Goal: Task Accomplishment & Management: Complete application form

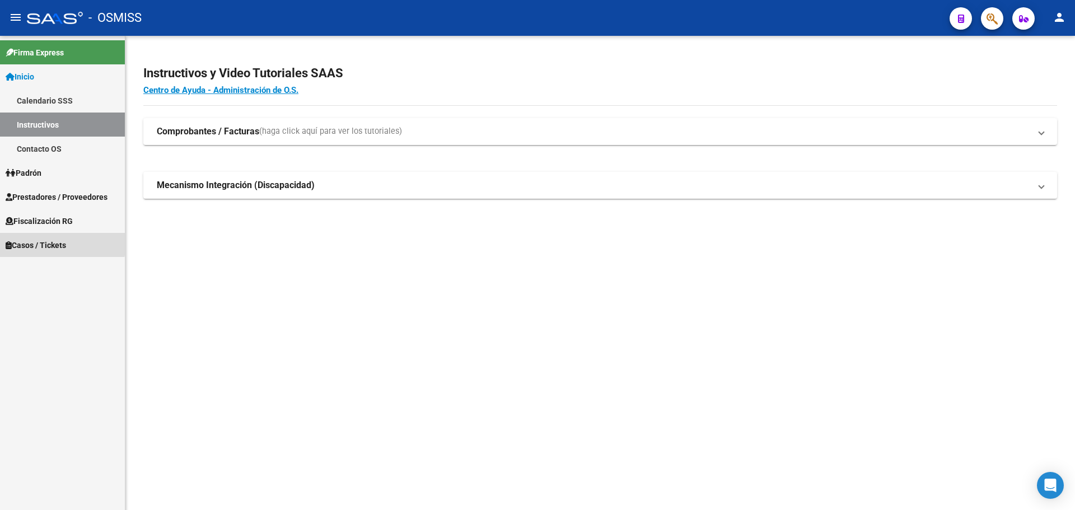
click at [24, 241] on span "Casos / Tickets" at bounding box center [36, 245] width 60 height 12
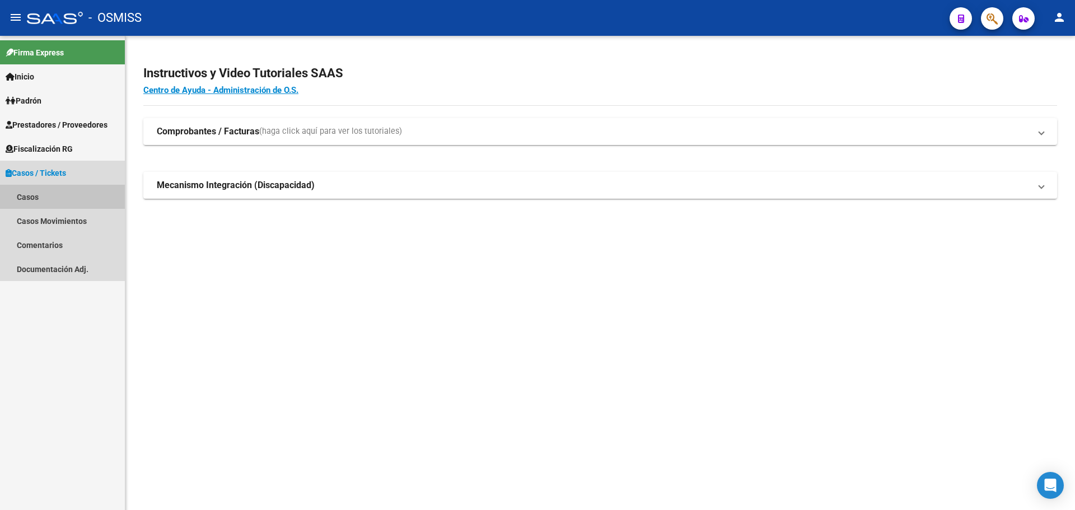
click at [35, 195] on link "Casos" at bounding box center [62, 197] width 125 height 24
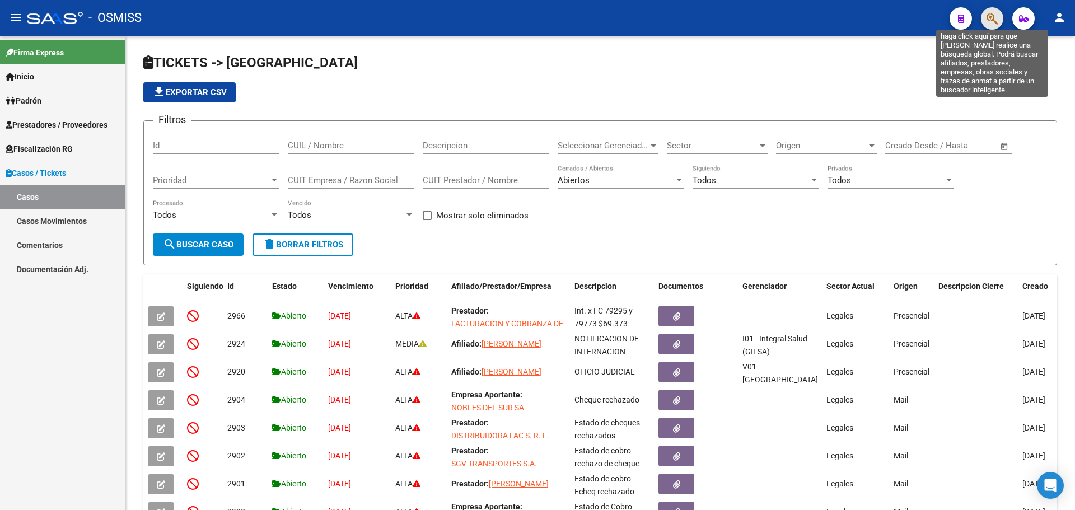
click at [990, 13] on icon "button" at bounding box center [992, 18] width 11 height 13
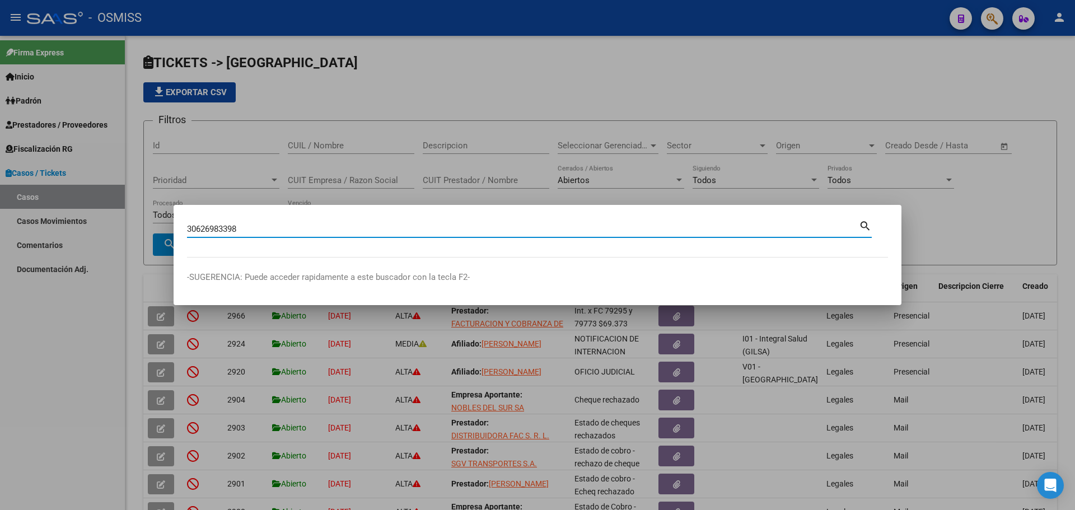
type input "30626983398"
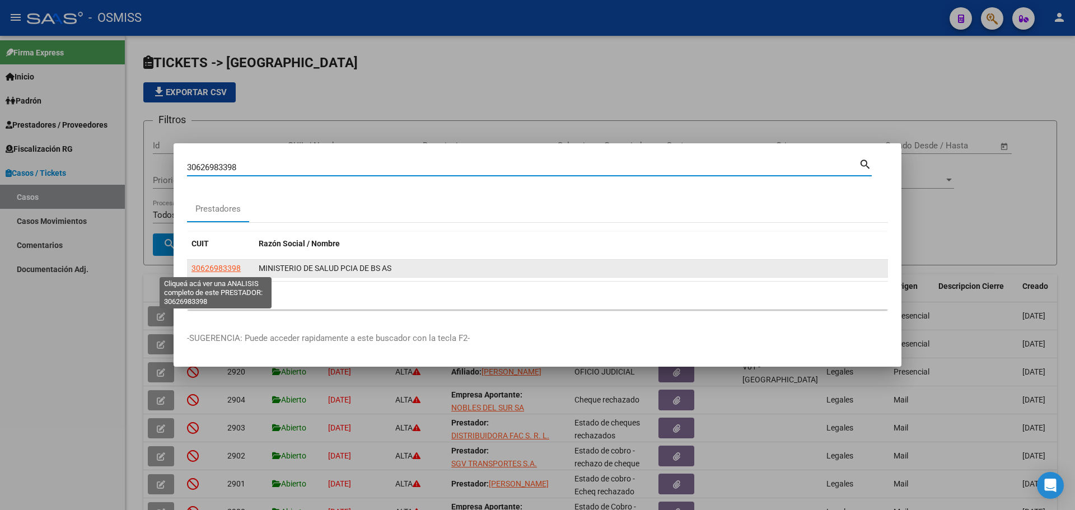
click at [227, 265] on span "30626983398" at bounding box center [216, 268] width 49 height 9
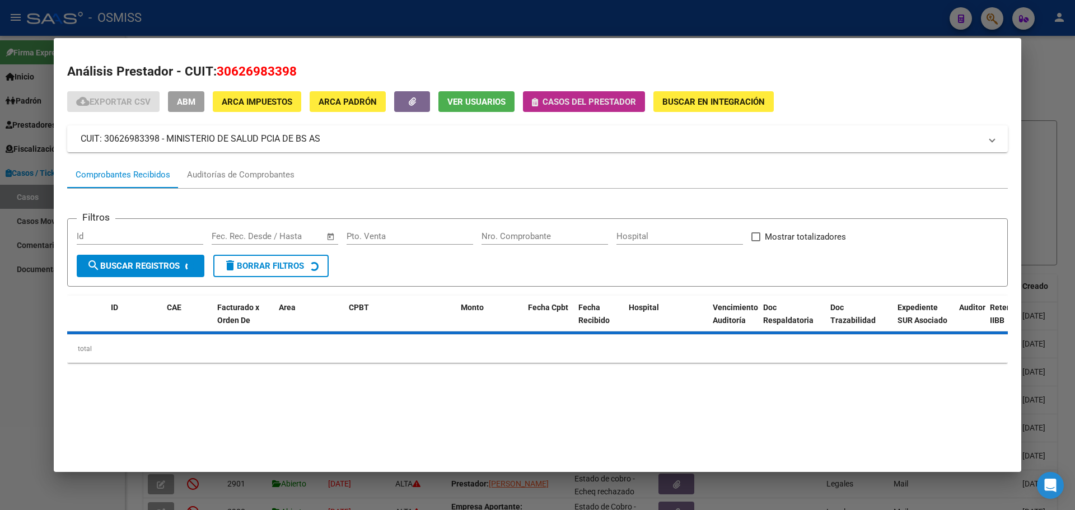
click at [535, 101] on icon "button" at bounding box center [535, 102] width 6 height 8
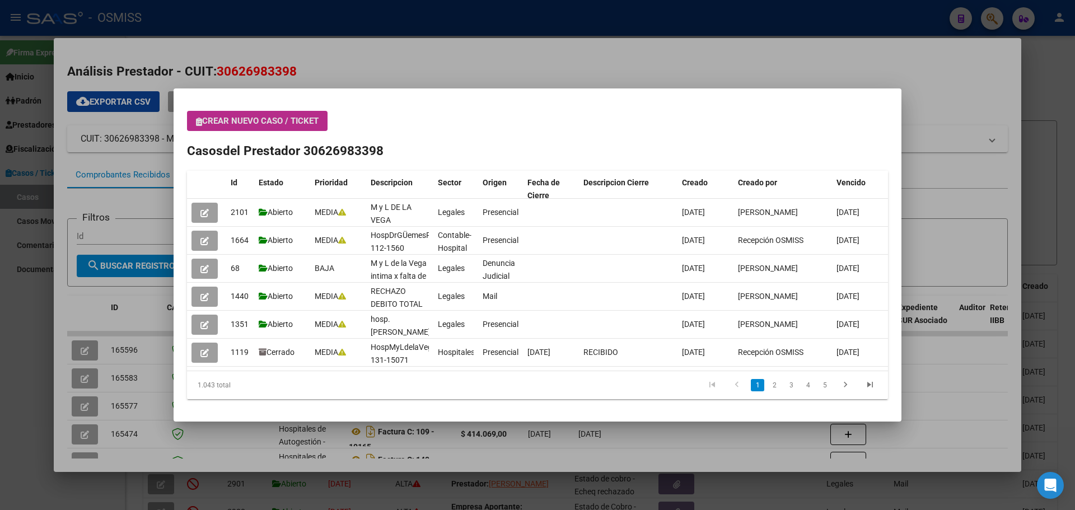
click at [201, 119] on icon "button" at bounding box center [199, 122] width 6 height 8
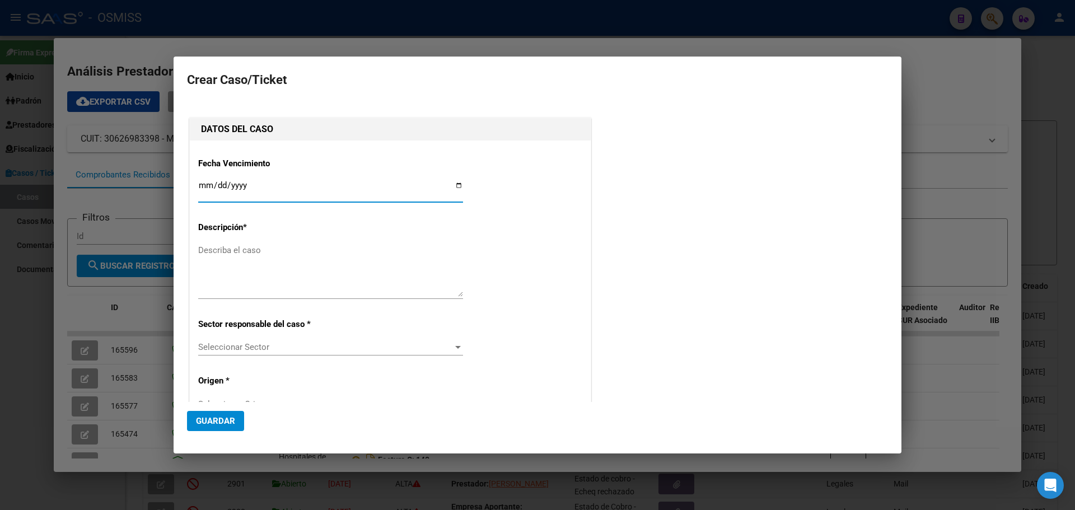
click at [456, 186] on input "Ingresar fecha" at bounding box center [330, 190] width 265 height 18
type input "[DATE]"
click at [235, 253] on textarea "Describa el caso" at bounding box center [330, 270] width 265 height 53
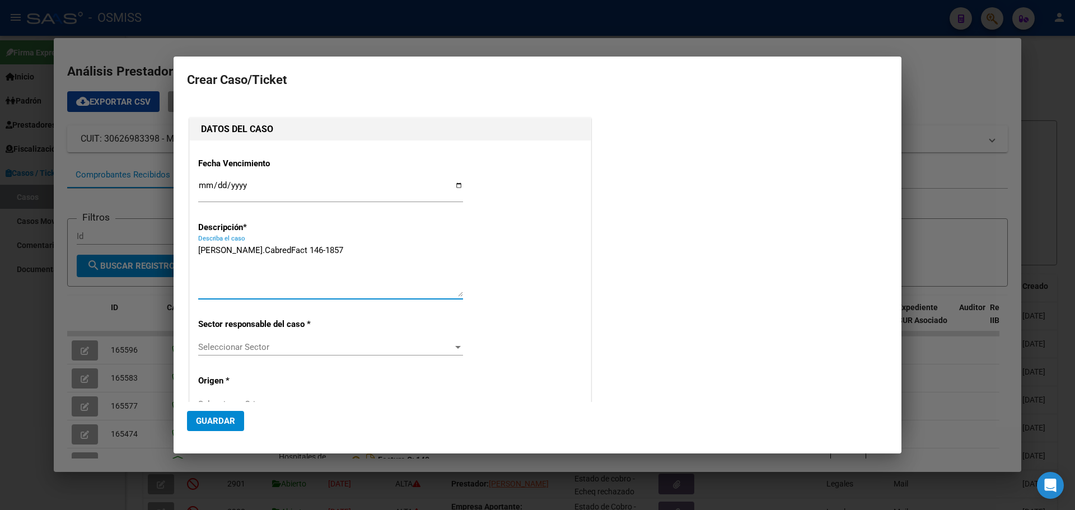
type textarea "[PERSON_NAME].CabredFact 146-1857"
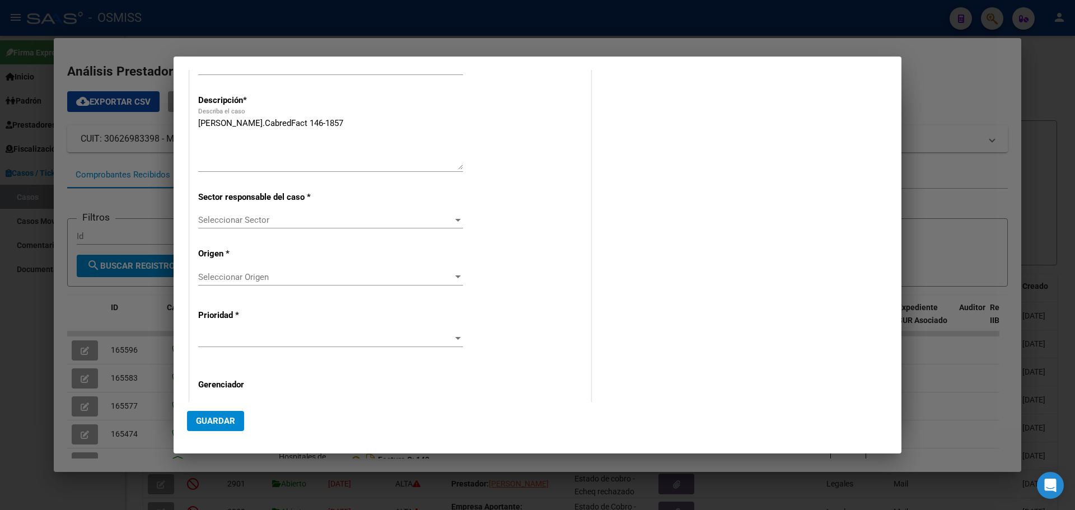
scroll to position [227, 0]
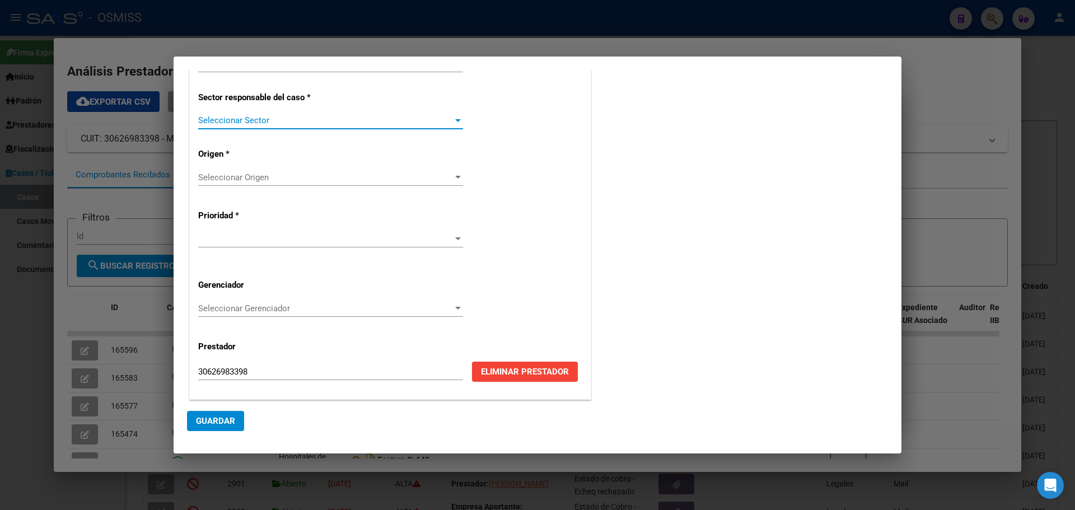
click at [454, 122] on div at bounding box center [458, 120] width 10 height 9
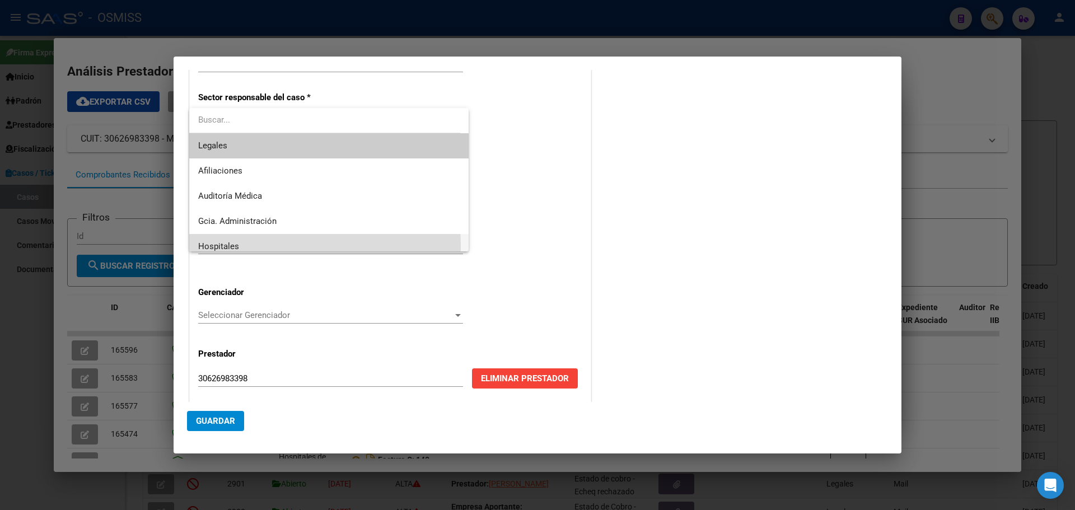
click at [240, 246] on span "Hospitales" at bounding box center [329, 246] width 262 height 25
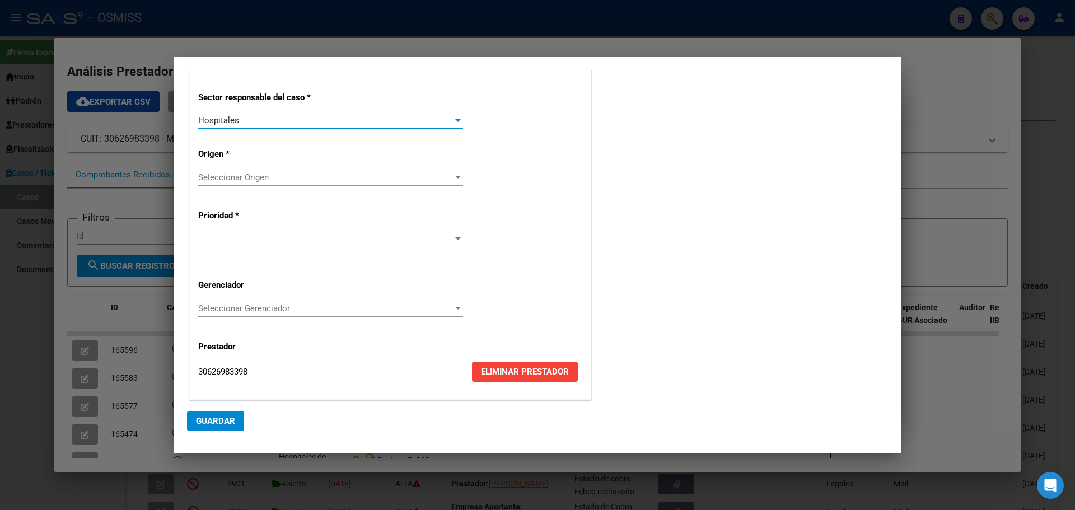
click at [455, 176] on div at bounding box center [458, 177] width 6 height 3
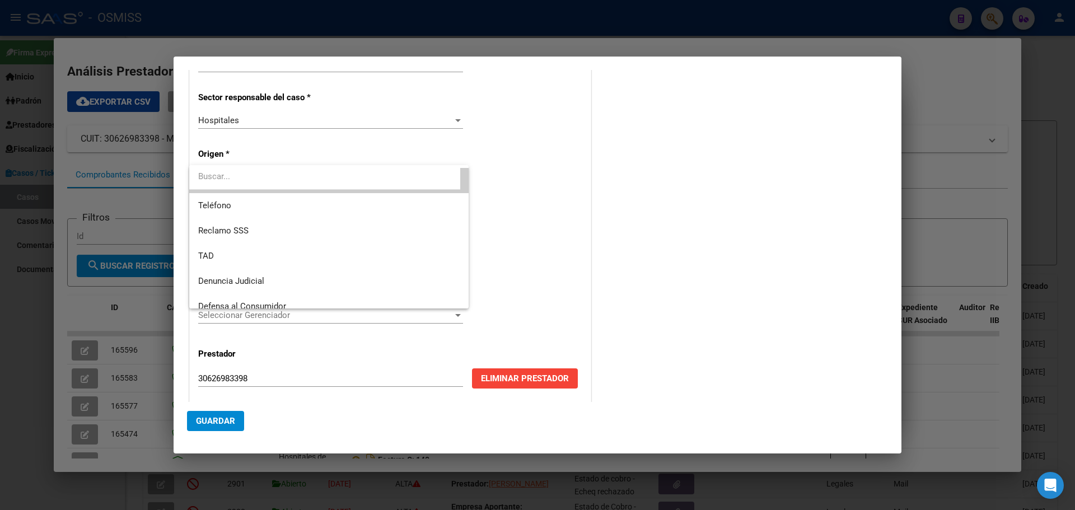
scroll to position [112, 0]
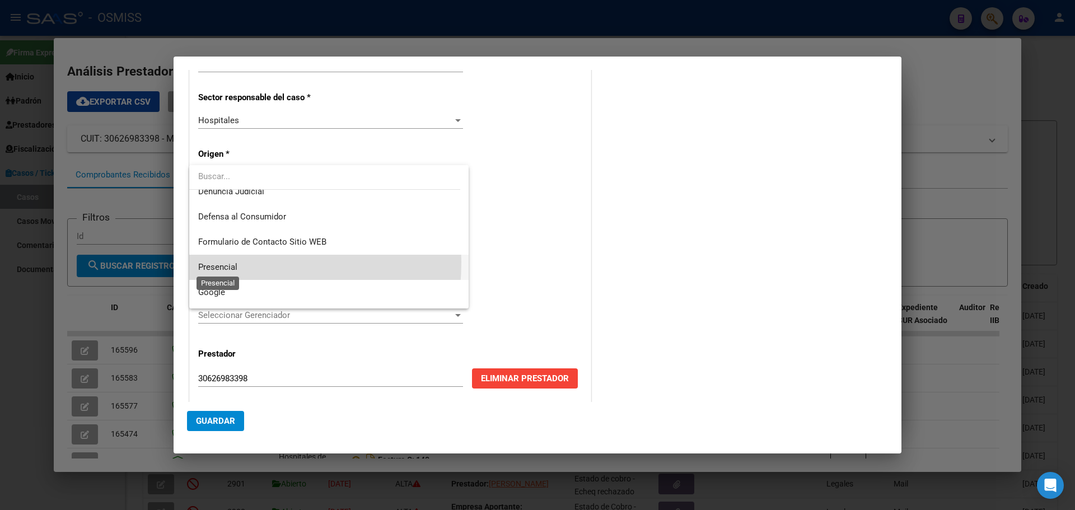
click at [213, 262] on span "Presencial" at bounding box center [217, 267] width 39 height 10
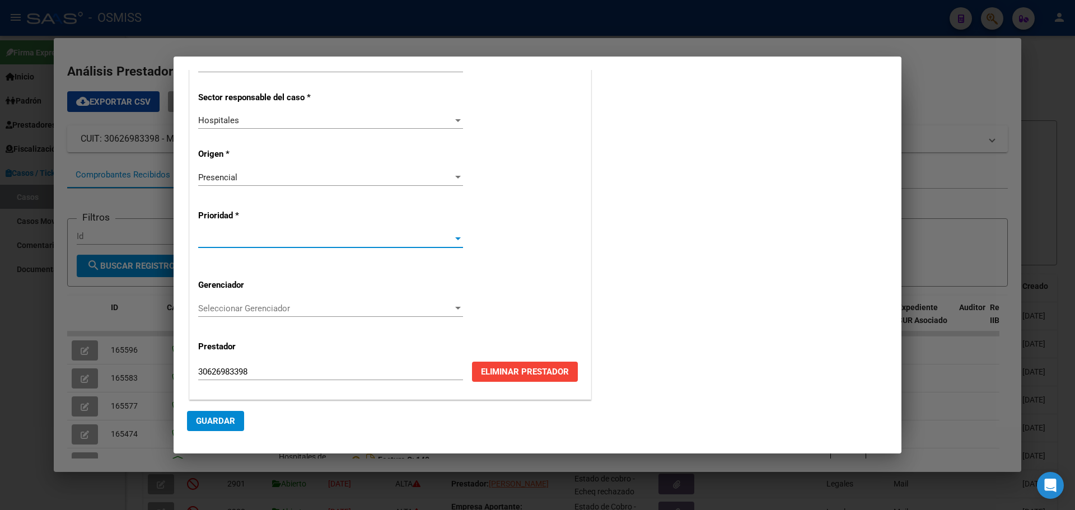
click at [454, 235] on div at bounding box center [458, 239] width 10 height 9
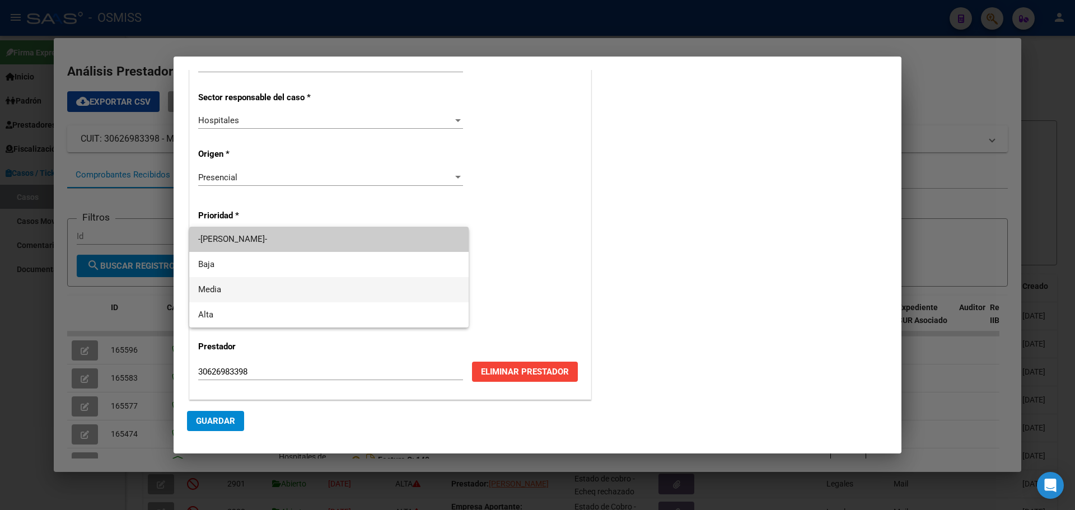
click at [294, 288] on span "Media" at bounding box center [329, 289] width 262 height 25
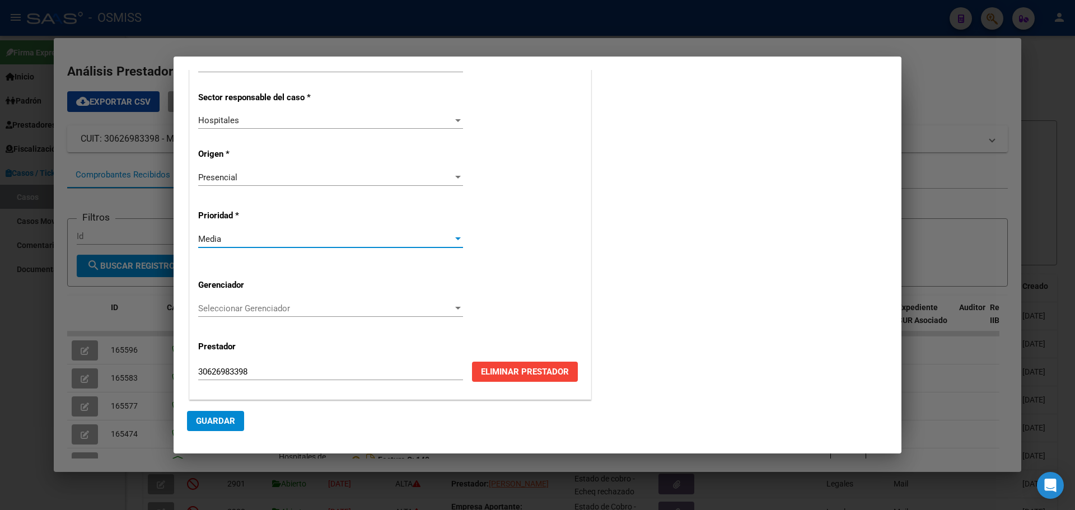
click at [455, 308] on div at bounding box center [458, 308] width 6 height 3
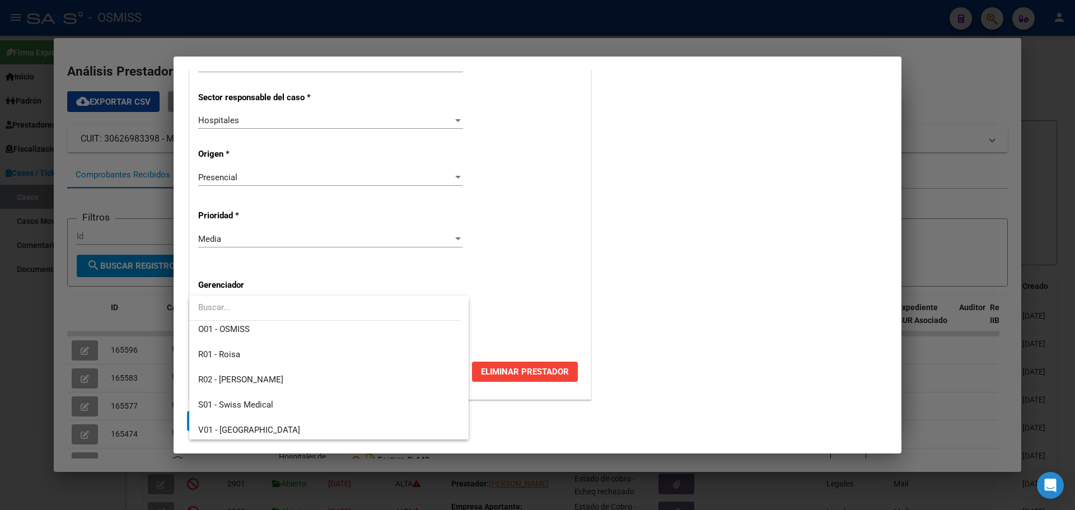
scroll to position [336, 0]
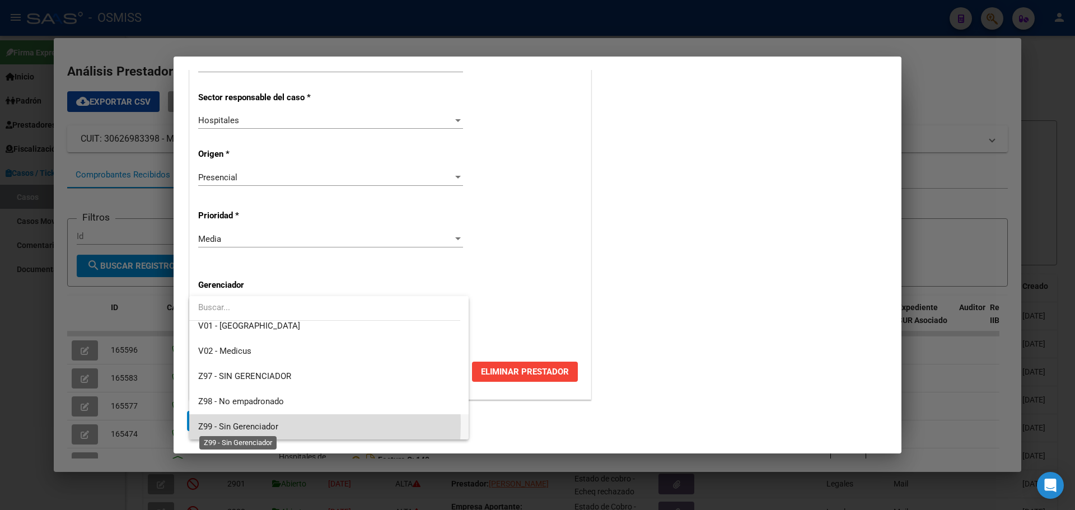
click at [200, 423] on span "Z99 - Sin Gerenciador" at bounding box center [238, 427] width 80 height 10
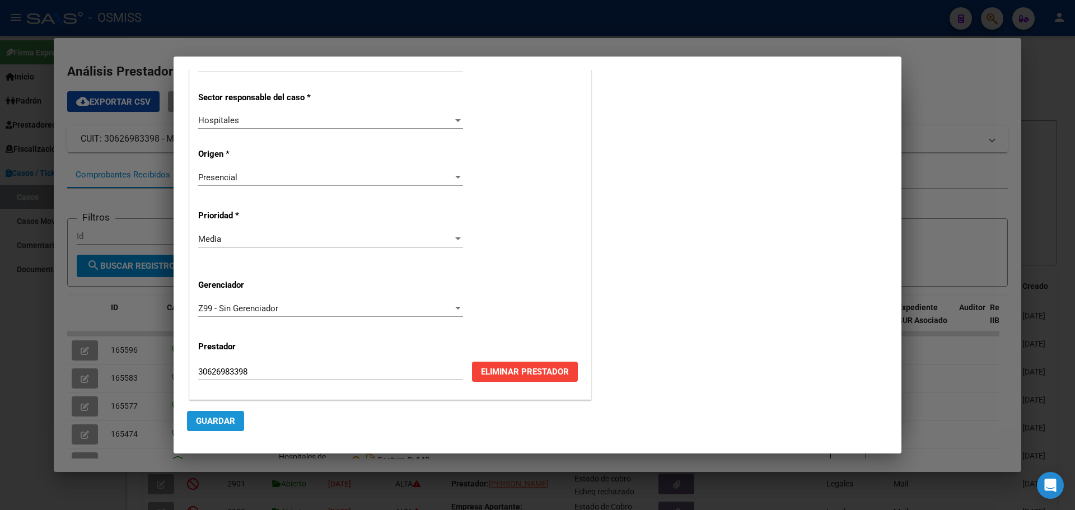
click at [214, 418] on span "Guardar" at bounding box center [215, 421] width 39 height 10
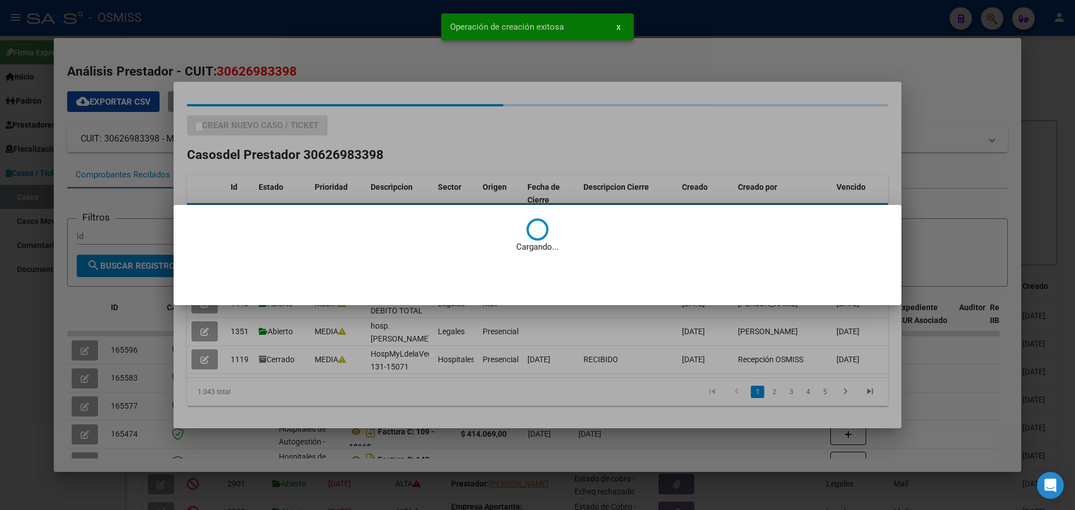
scroll to position [0, 0]
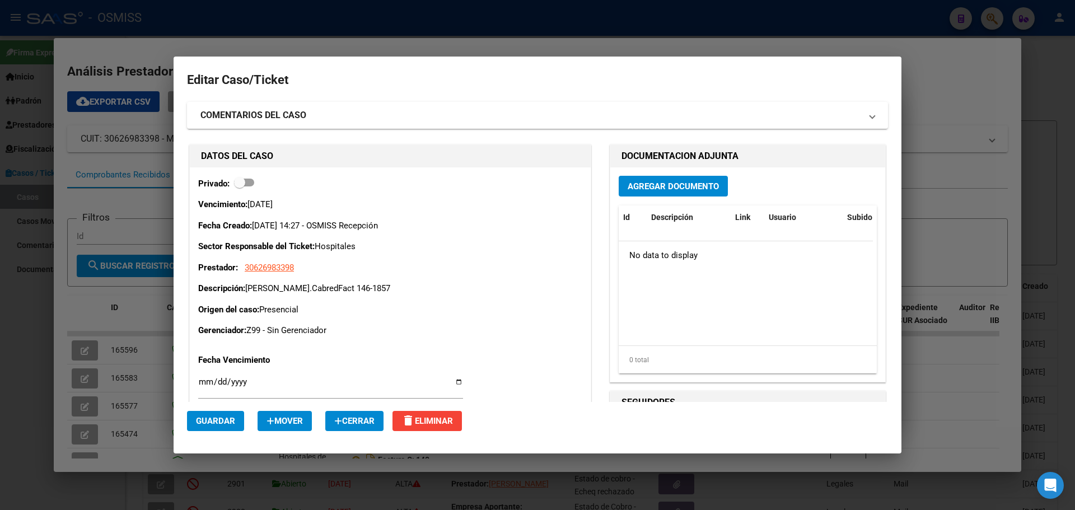
click at [646, 185] on span "Agregar Documento" at bounding box center [673, 186] width 91 height 10
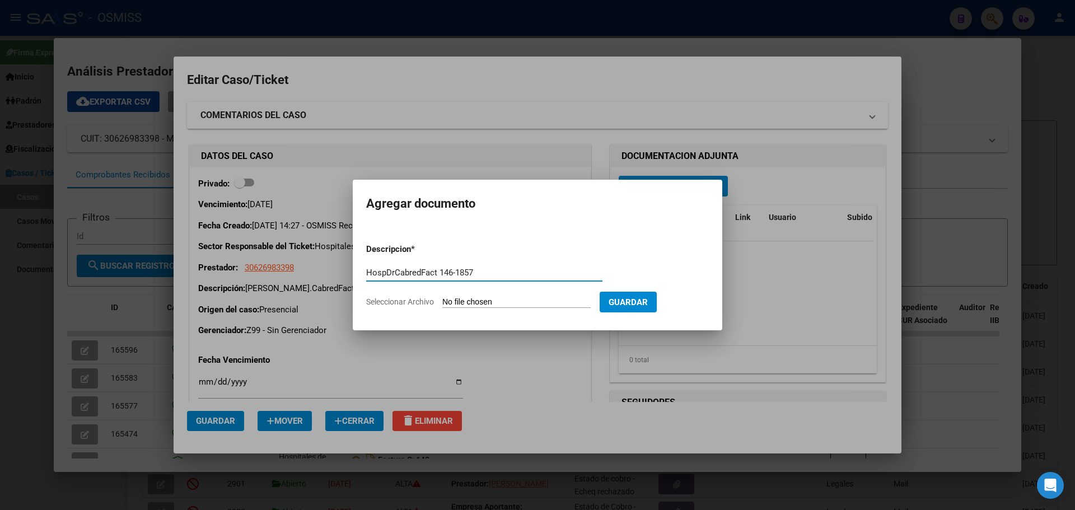
type input "HospDrCabredFact 146-1857"
click at [387, 300] on span "Seleccionar Archivo" at bounding box center [400, 301] width 68 height 9
click at [443, 300] on input "Seleccionar Archivo" at bounding box center [517, 302] width 148 height 11
type input "C:\fakepath\Fact 1857.pdf"
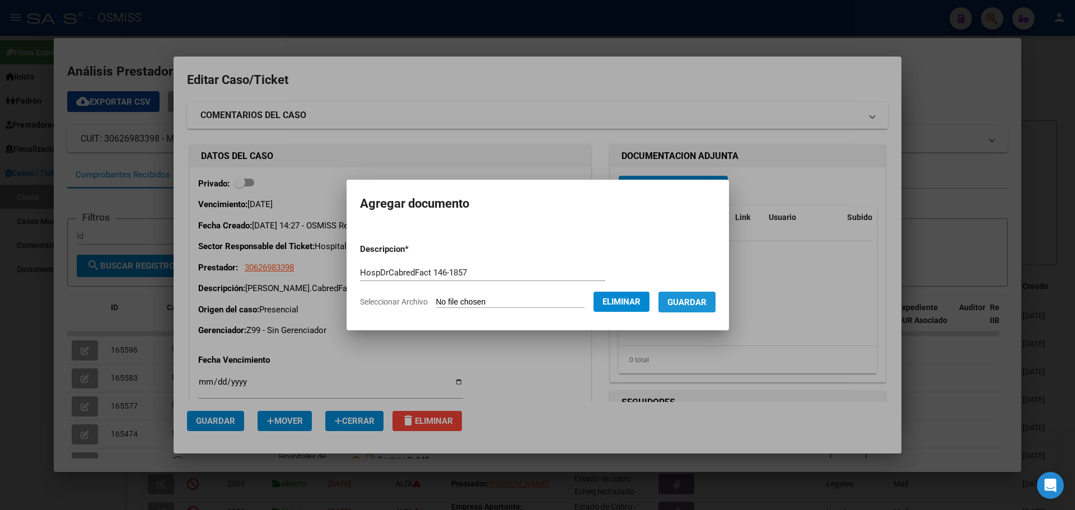
click at [693, 299] on span "Guardar" at bounding box center [687, 302] width 39 height 10
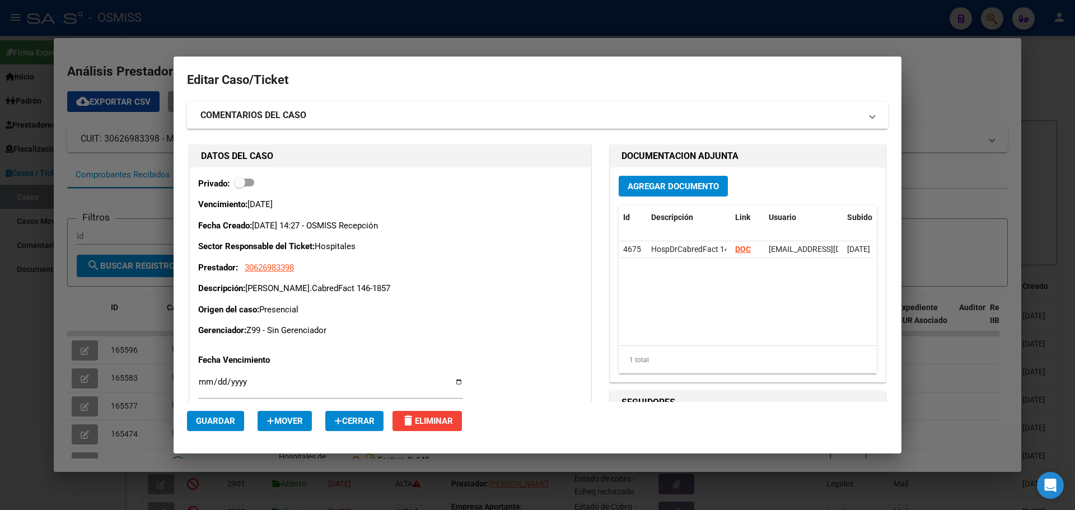
click at [312, 37] on div at bounding box center [537, 255] width 1075 height 510
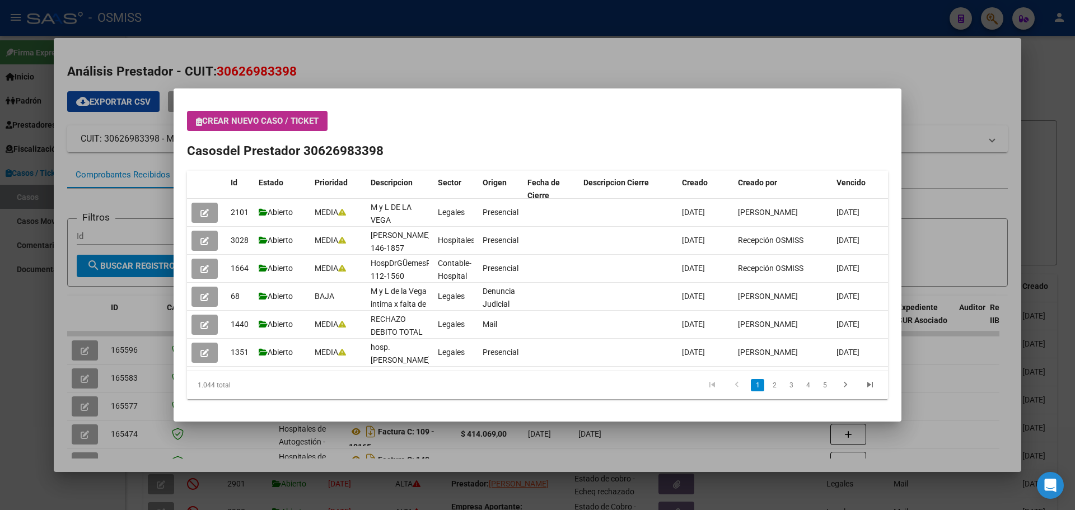
click at [198, 118] on icon "button" at bounding box center [199, 122] width 6 height 8
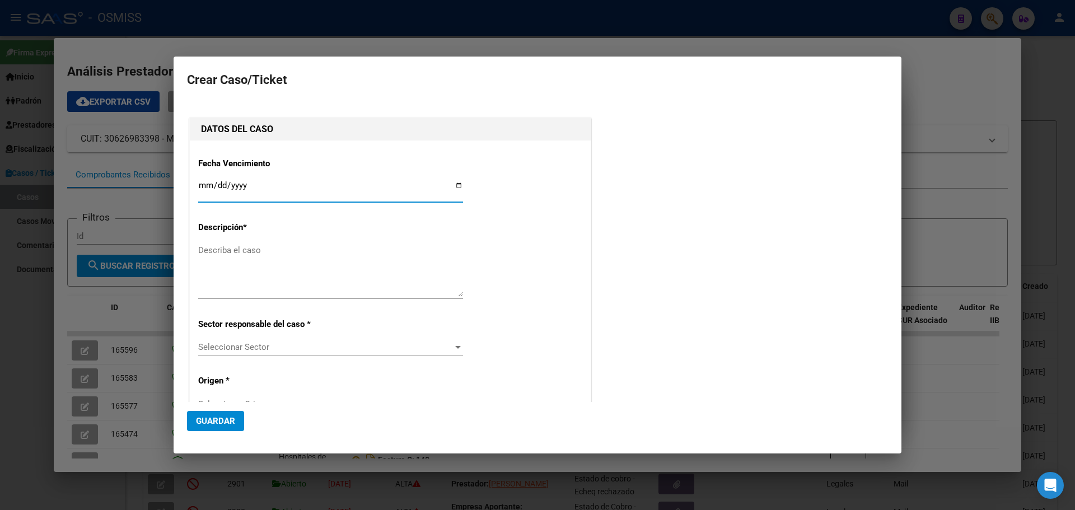
click at [457, 185] on input "Ingresar fecha" at bounding box center [330, 190] width 265 height 18
type input "[DATE]"
click at [285, 253] on textarea "Describa el caso" at bounding box center [330, 270] width 265 height 53
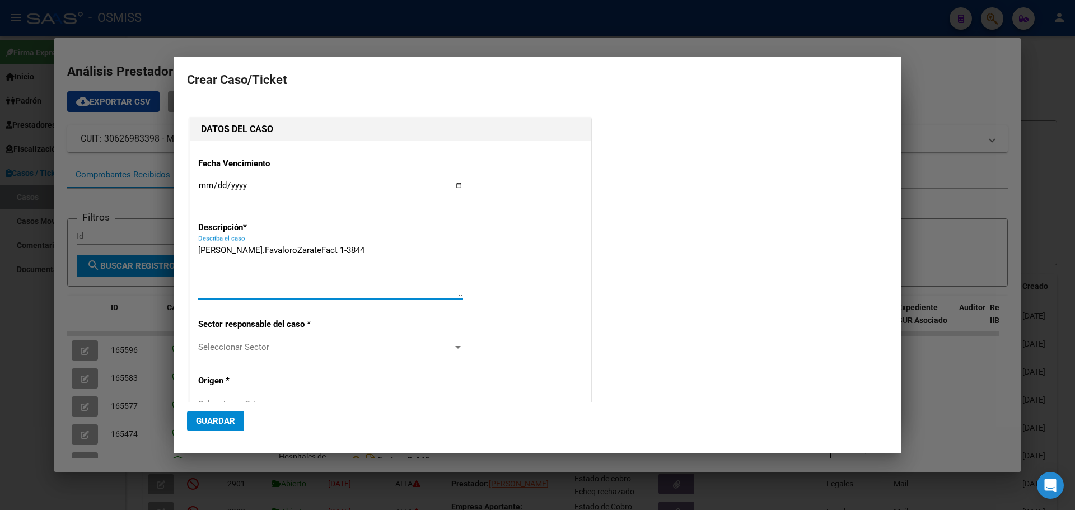
type textarea "[PERSON_NAME].FavaloroZarateFact 1-3844"
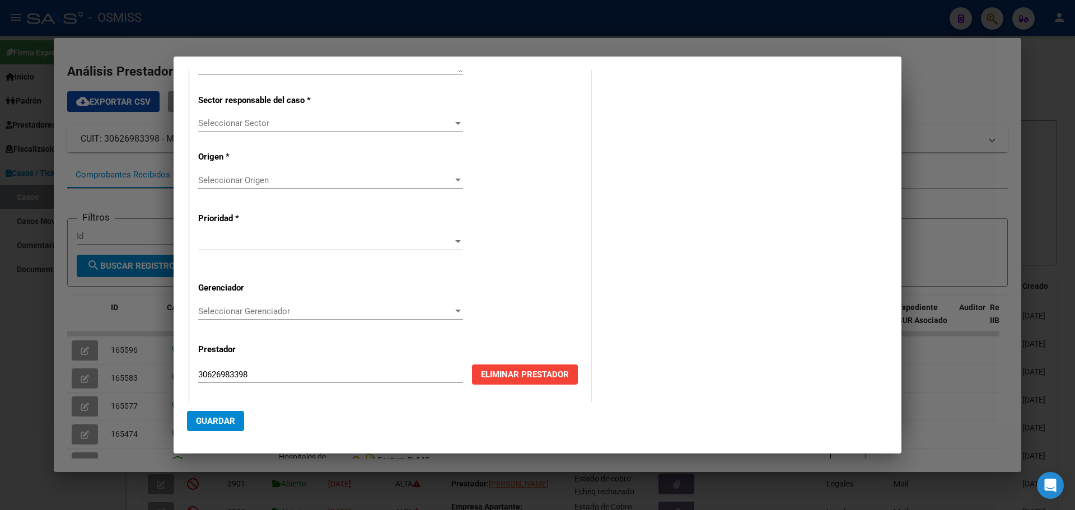
scroll to position [227, 0]
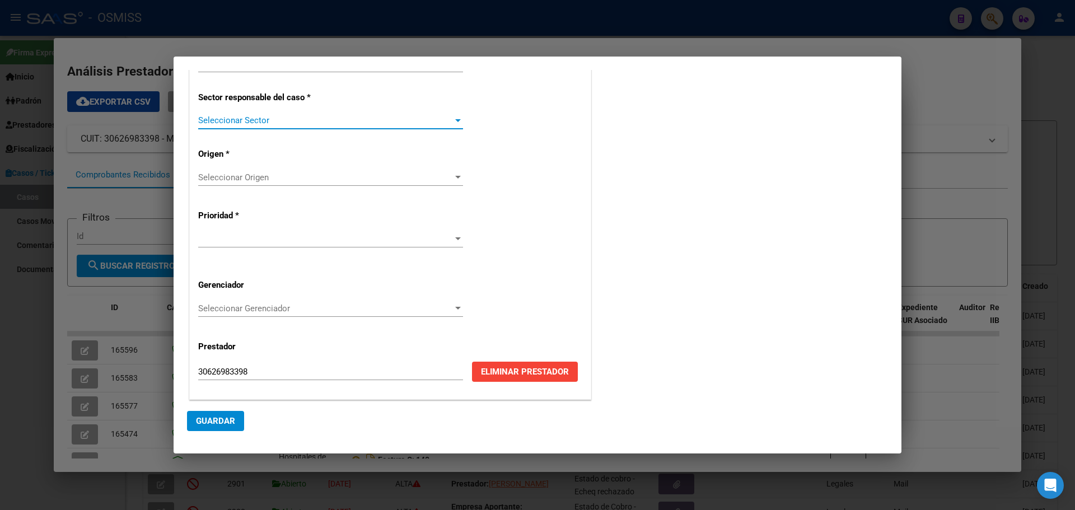
click at [455, 119] on div at bounding box center [458, 120] width 6 height 3
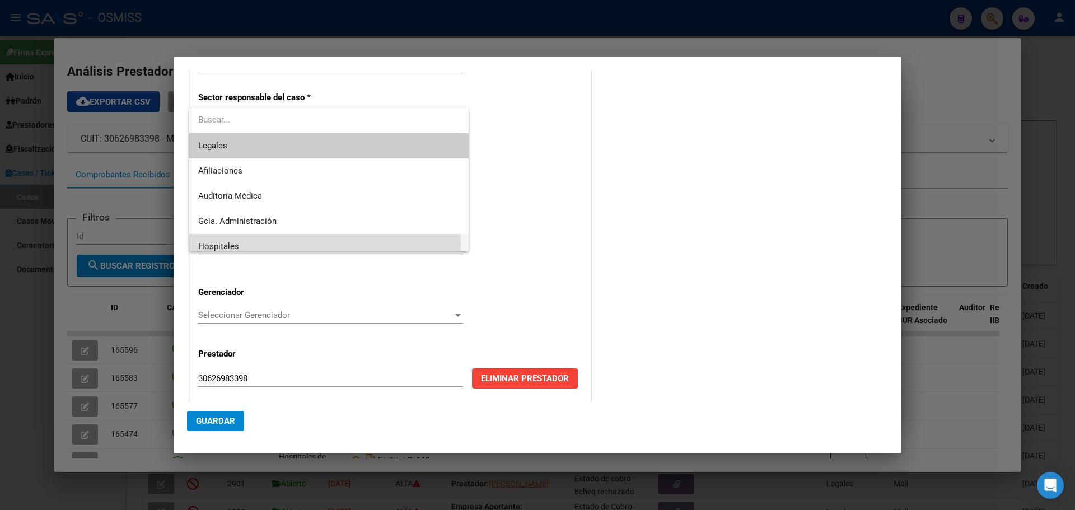
click at [241, 244] on span "Hospitales" at bounding box center [329, 246] width 262 height 25
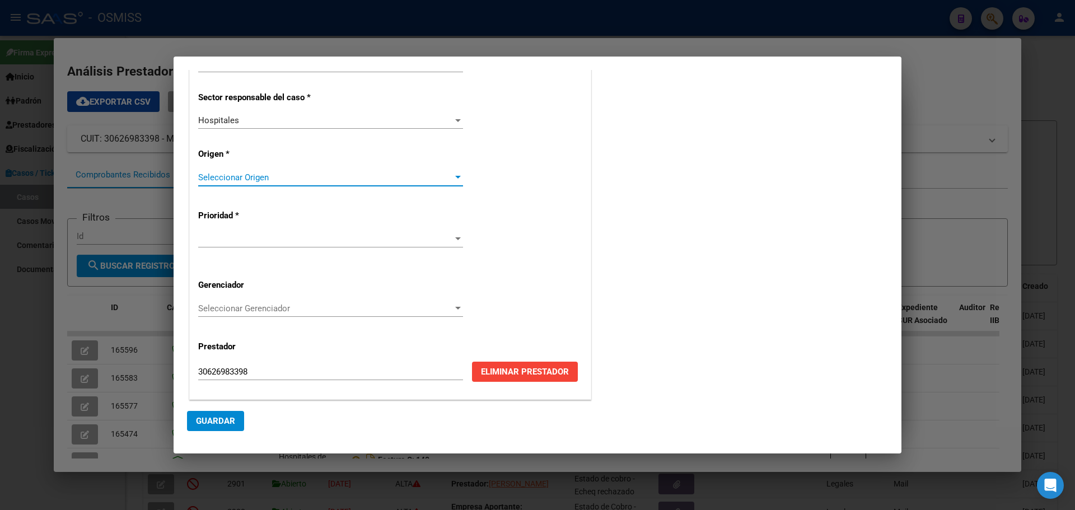
click at [455, 177] on div at bounding box center [458, 177] width 6 height 3
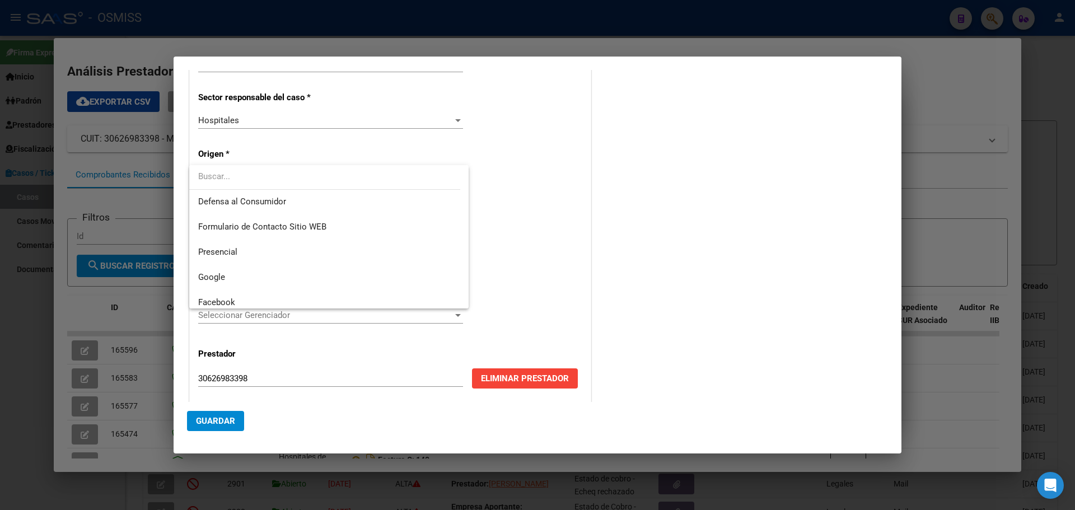
scroll to position [150, 0]
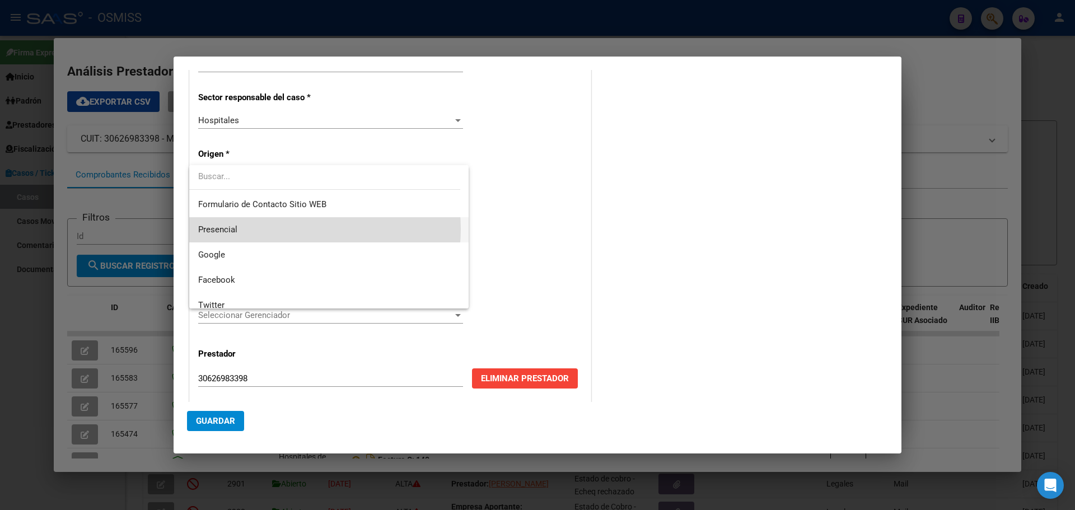
click at [285, 229] on span "Presencial" at bounding box center [329, 229] width 262 height 25
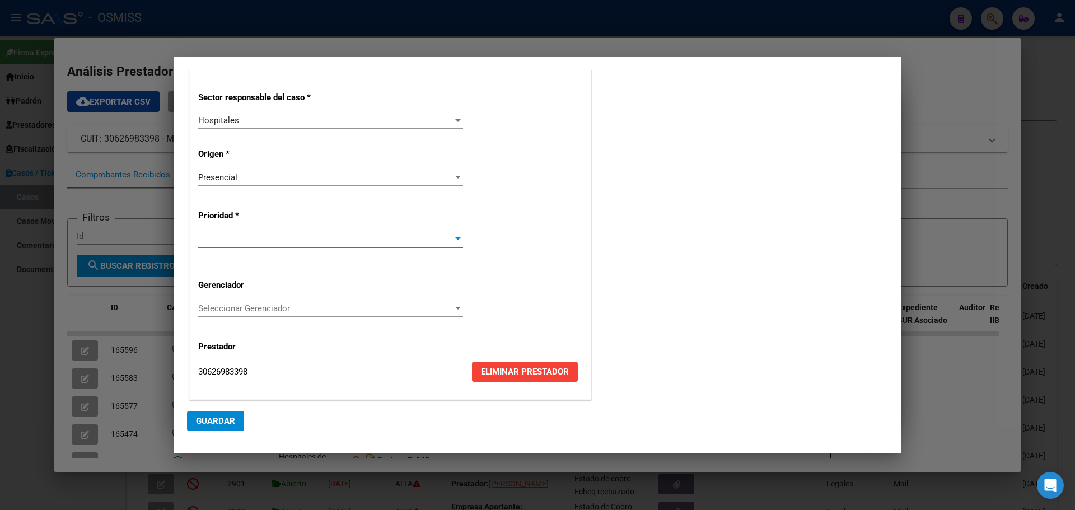
click at [455, 239] on div at bounding box center [458, 239] width 6 height 3
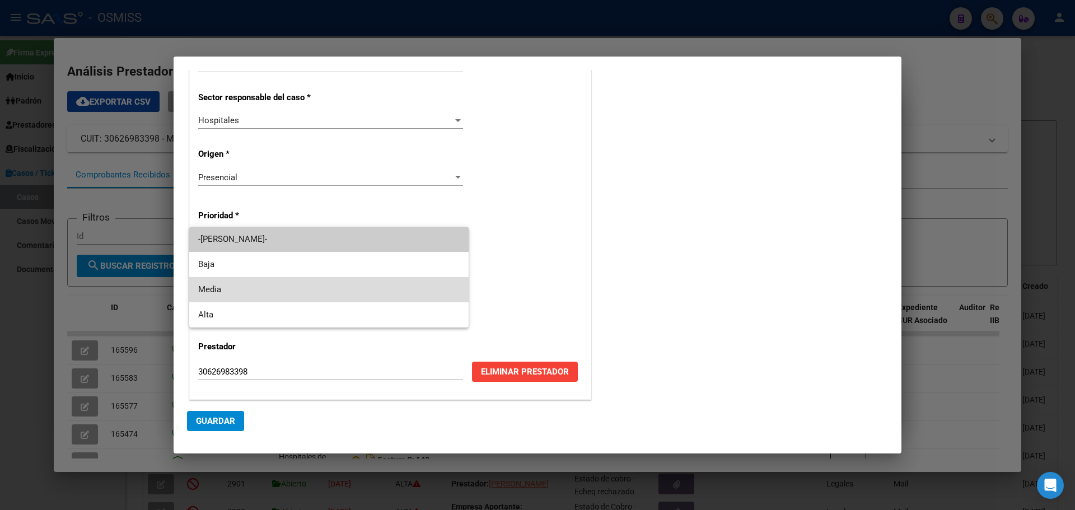
click at [252, 284] on span "Media" at bounding box center [329, 289] width 262 height 25
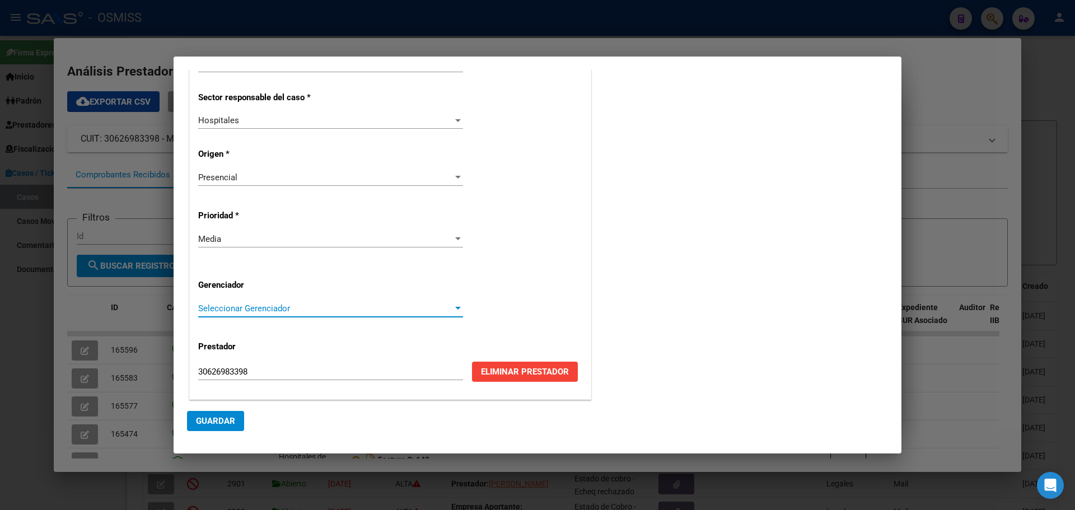
click at [454, 306] on div at bounding box center [458, 308] width 10 height 9
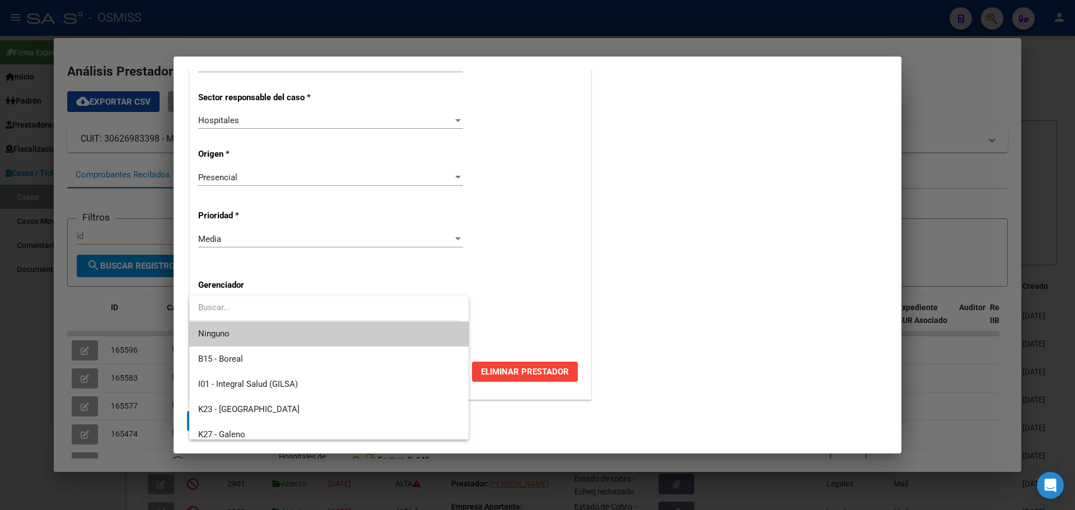
scroll to position [336, 0]
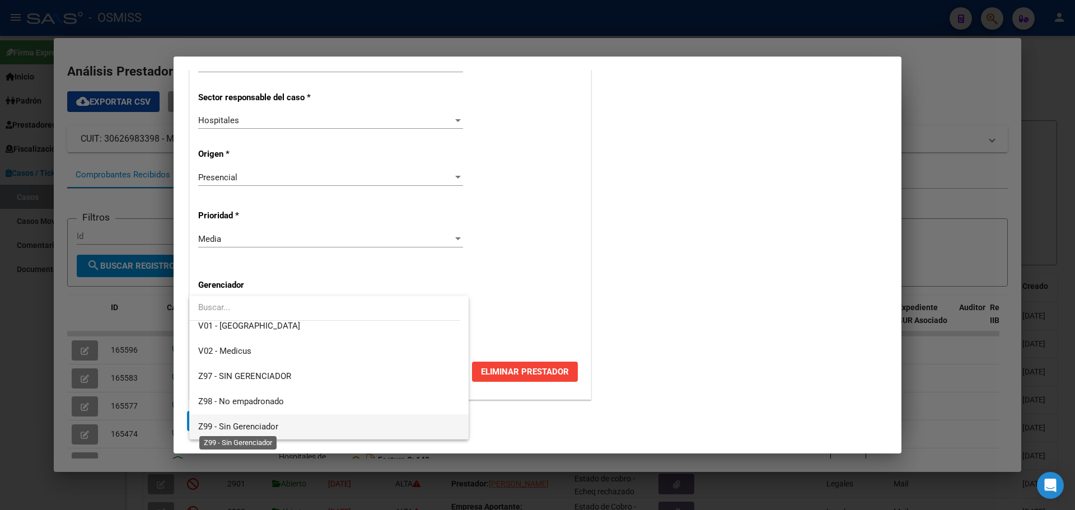
click at [202, 422] on span "Z99 - Sin Gerenciador" at bounding box center [238, 427] width 80 height 10
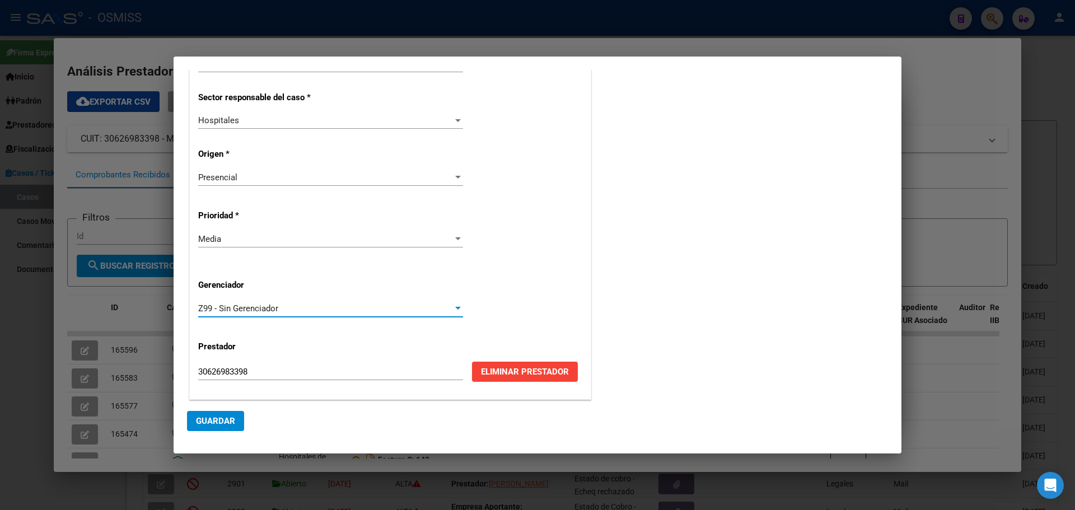
click at [201, 416] on span "Guardar" at bounding box center [215, 421] width 39 height 10
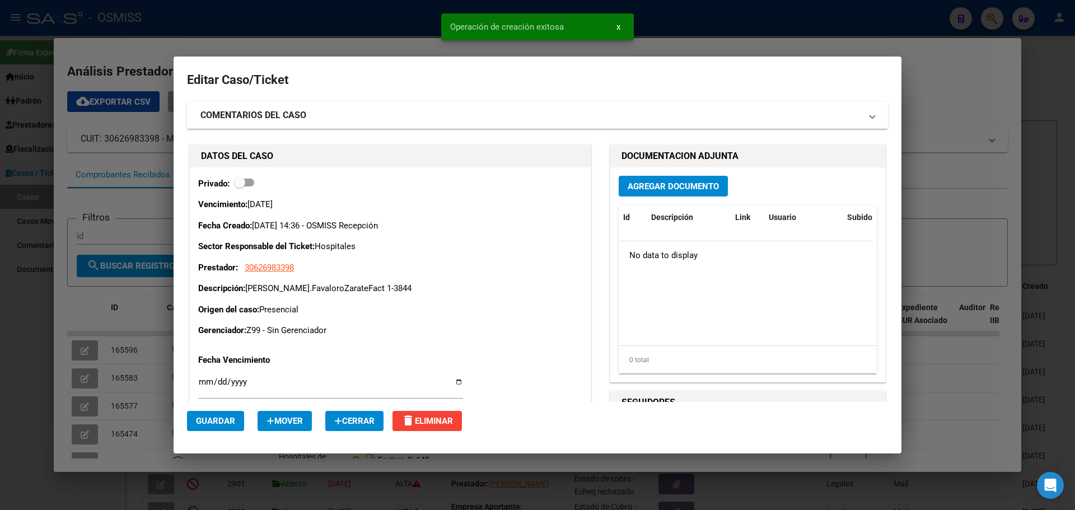
click at [674, 184] on span "Agregar Documento" at bounding box center [673, 186] width 91 height 10
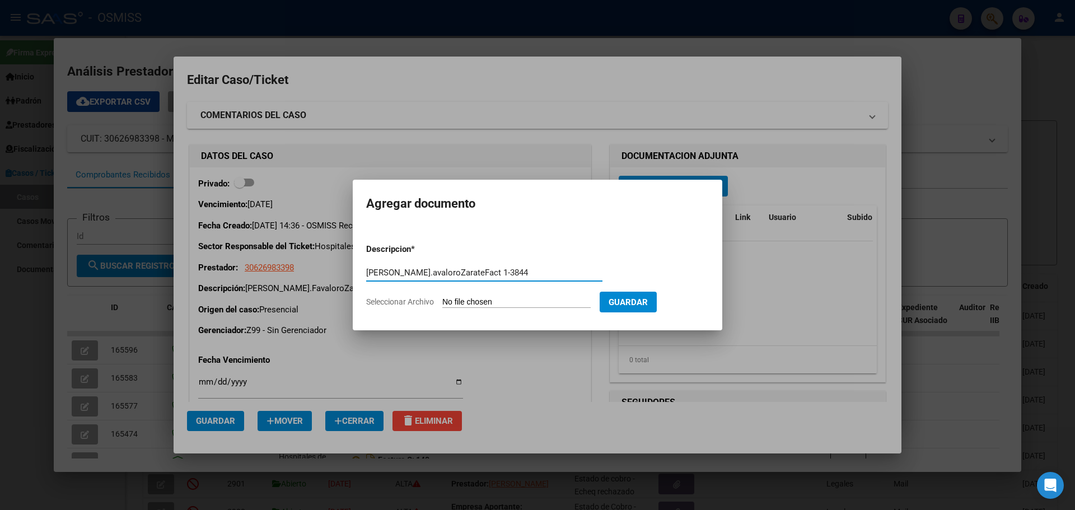
type input "[PERSON_NAME].avaloroZarateFact 1-3844"
click at [434, 301] on span "Seleccionar Archivo" at bounding box center [400, 301] width 68 height 9
click at [443, 301] on input "Seleccionar Archivo" at bounding box center [517, 302] width 148 height 11
type input "C:\fakepath\Fact 3844.pdf"
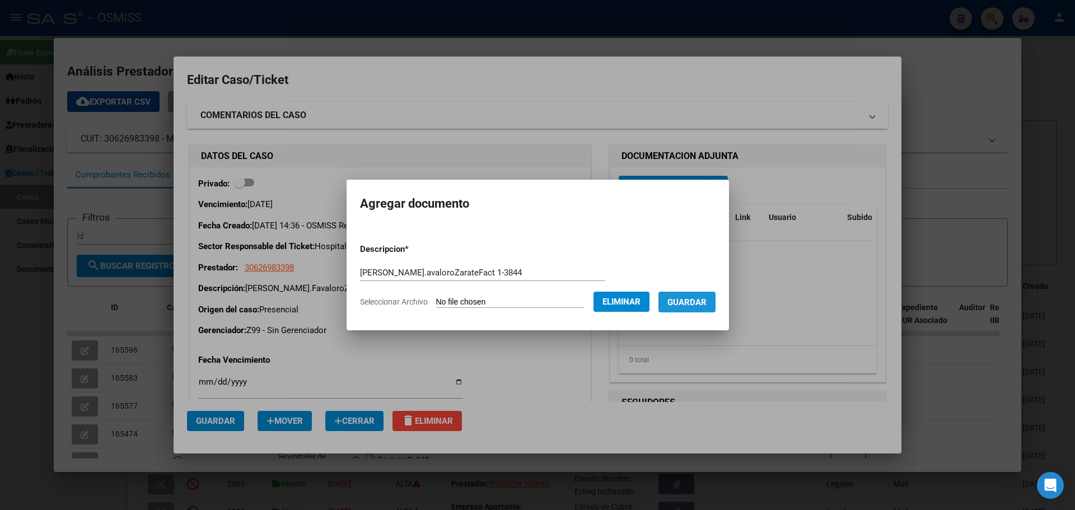
click at [704, 301] on span "Guardar" at bounding box center [687, 302] width 39 height 10
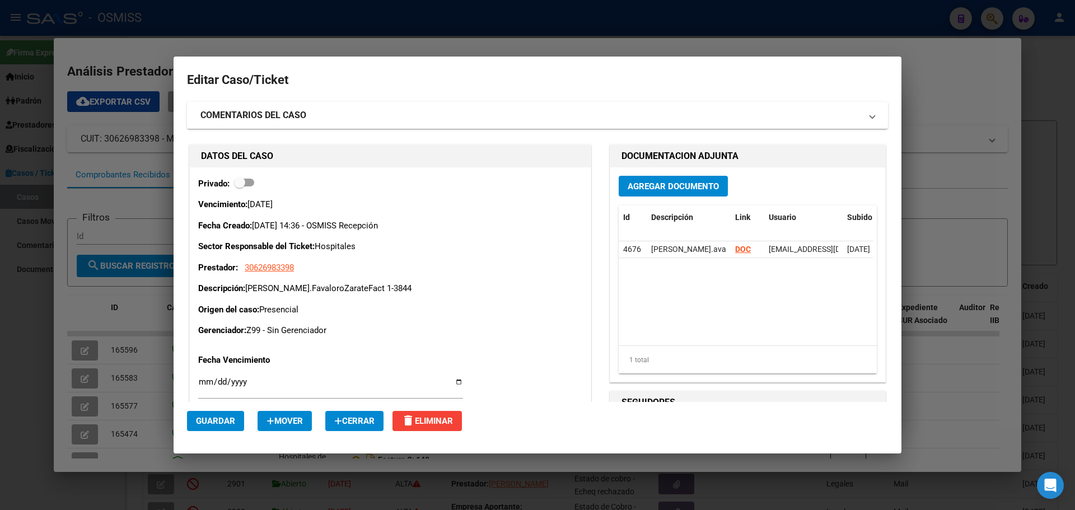
click at [399, 30] on div at bounding box center [537, 255] width 1075 height 510
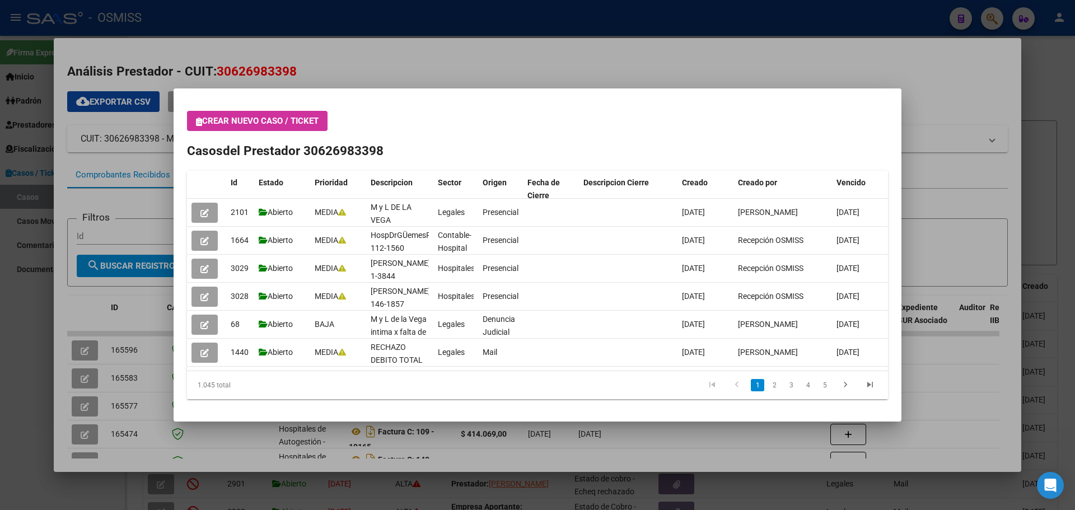
click at [197, 120] on button "Crear nuevo caso / ticket" at bounding box center [257, 121] width 141 height 20
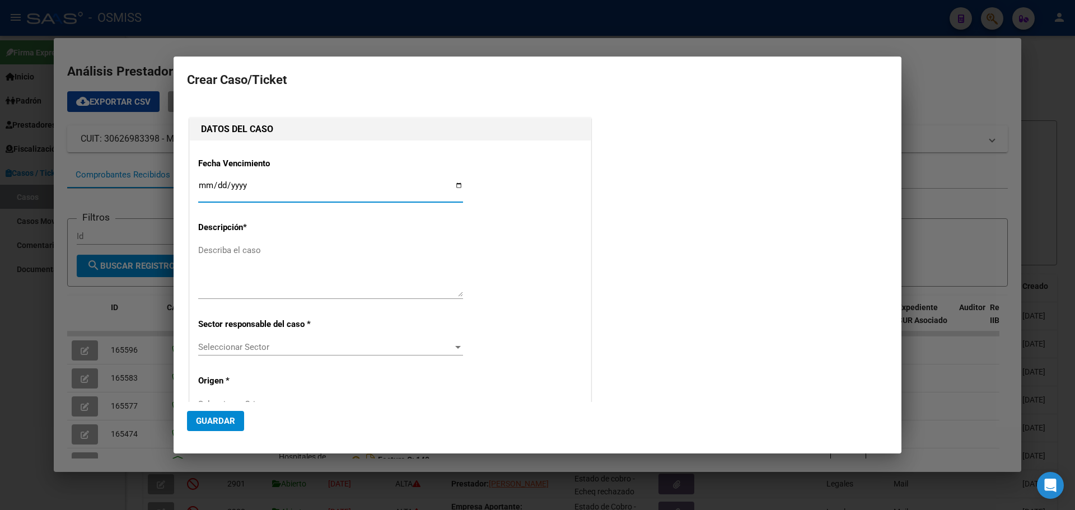
click at [457, 183] on input "Ingresar fecha" at bounding box center [330, 190] width 265 height 18
type input "[DATE]"
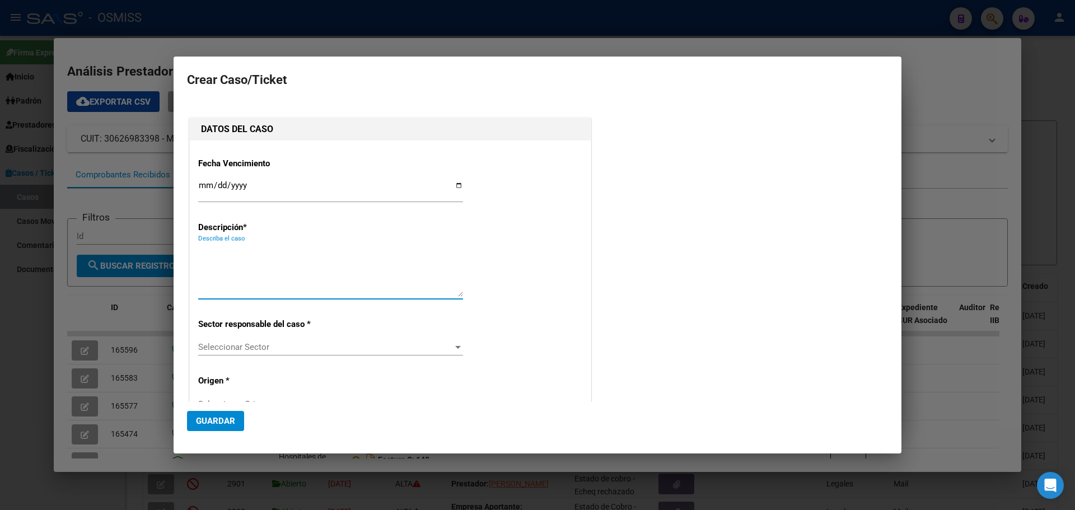
click at [285, 255] on textarea "Describa el caso" at bounding box center [330, 270] width 265 height 53
type textarea "[PERSON_NAME].FavaloroZarateFcat 1-3843"
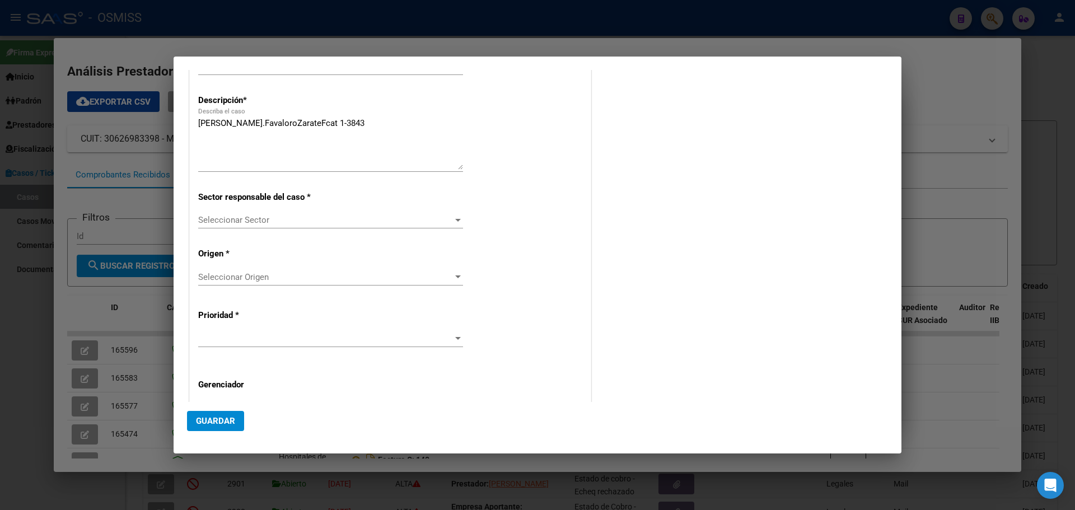
scroll to position [227, 0]
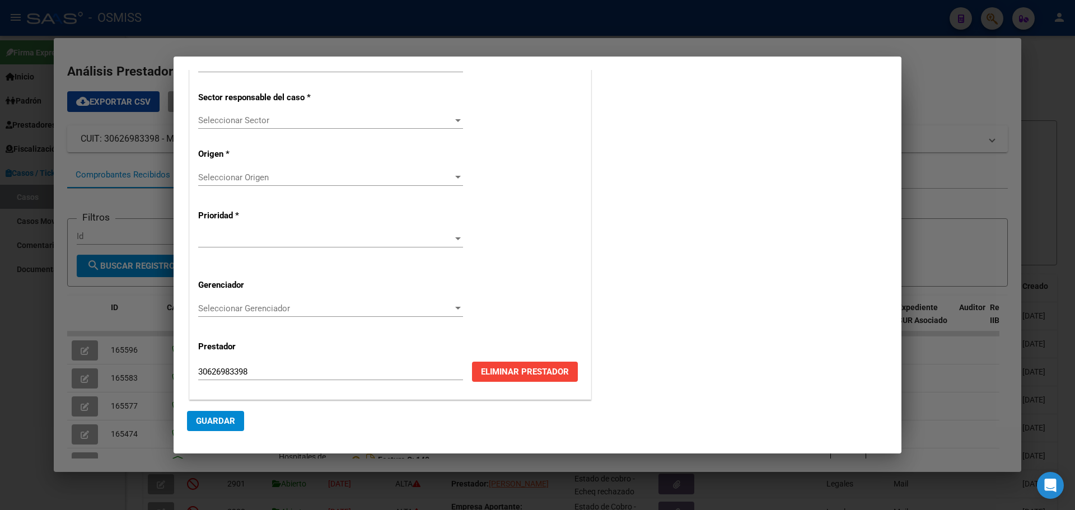
click at [455, 119] on div at bounding box center [458, 120] width 6 height 3
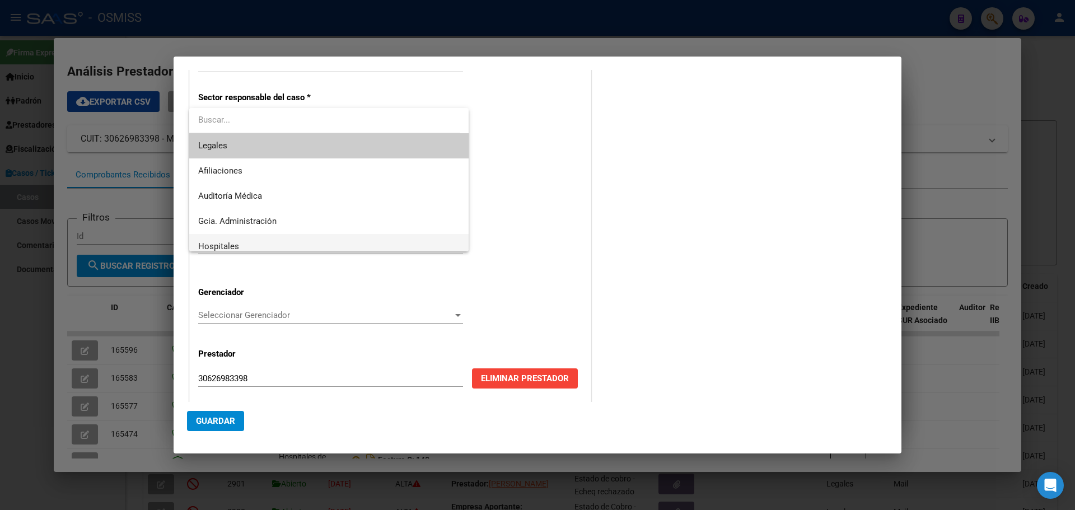
click at [325, 246] on span "Hospitales" at bounding box center [329, 246] width 262 height 25
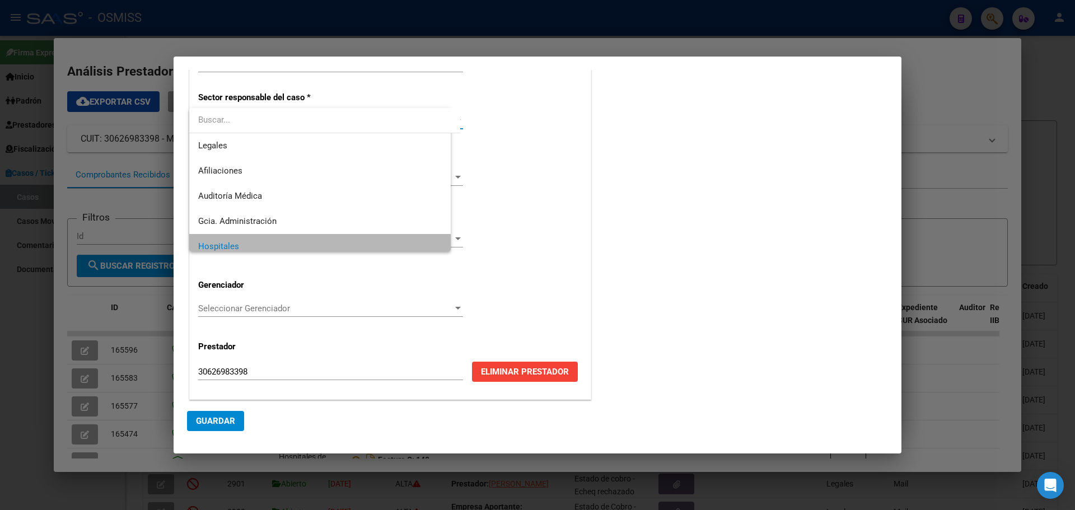
scroll to position [8, 0]
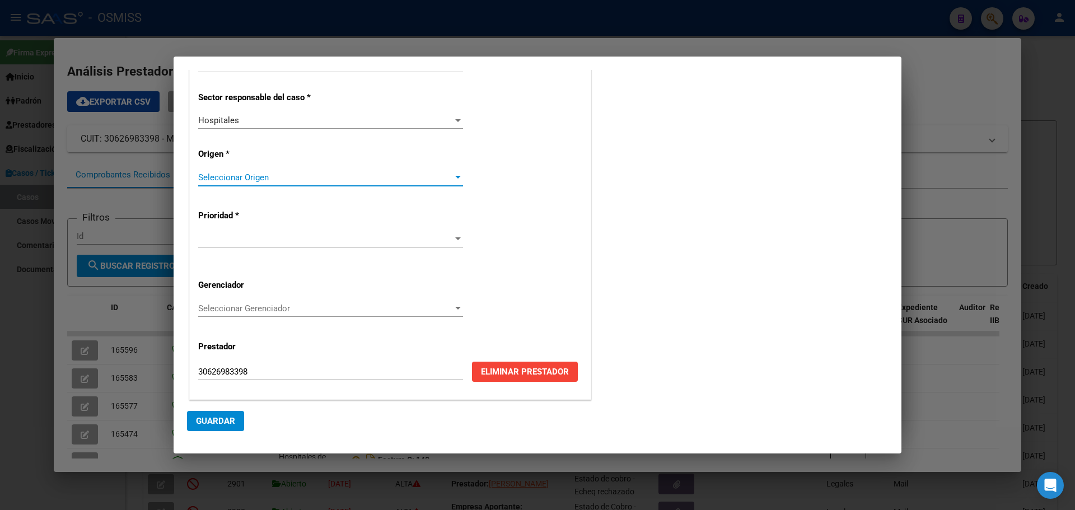
click at [455, 176] on div at bounding box center [458, 177] width 6 height 3
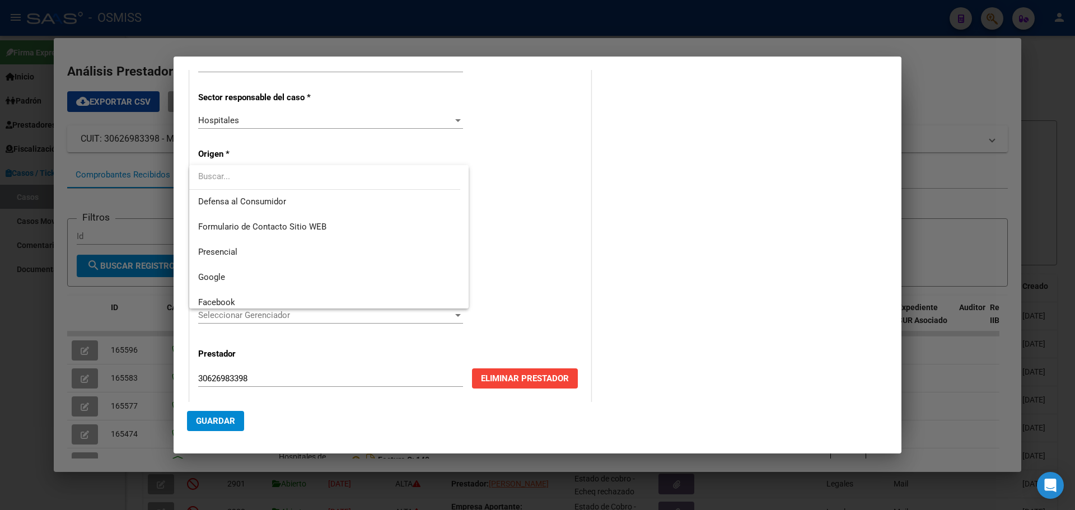
scroll to position [134, 0]
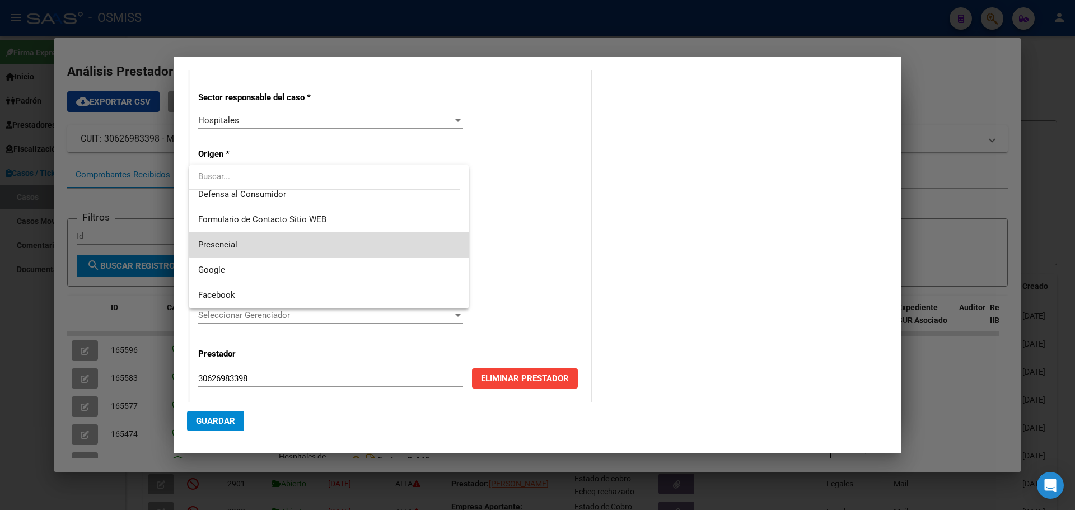
click at [378, 242] on span "Presencial" at bounding box center [329, 244] width 262 height 25
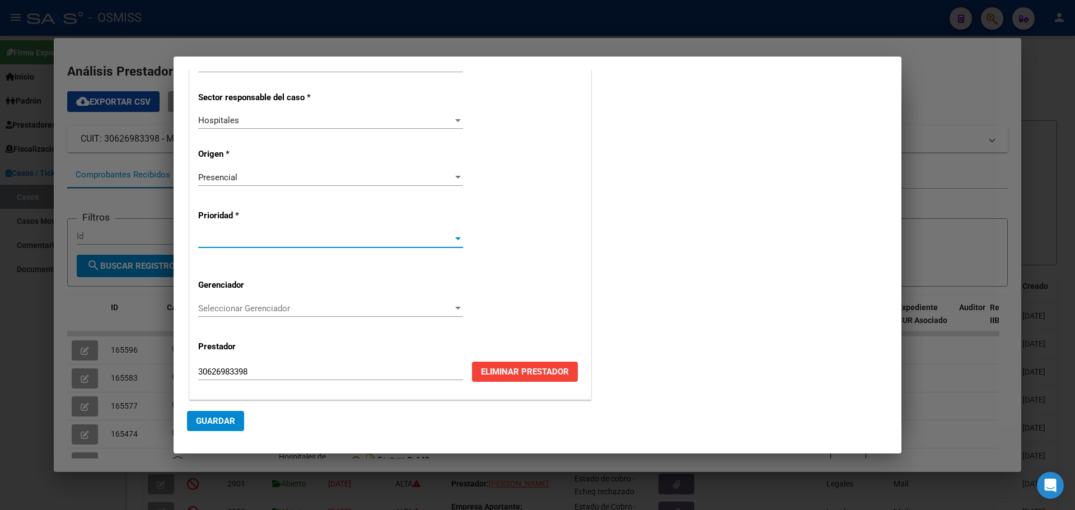
click at [455, 238] on div at bounding box center [458, 239] width 6 height 3
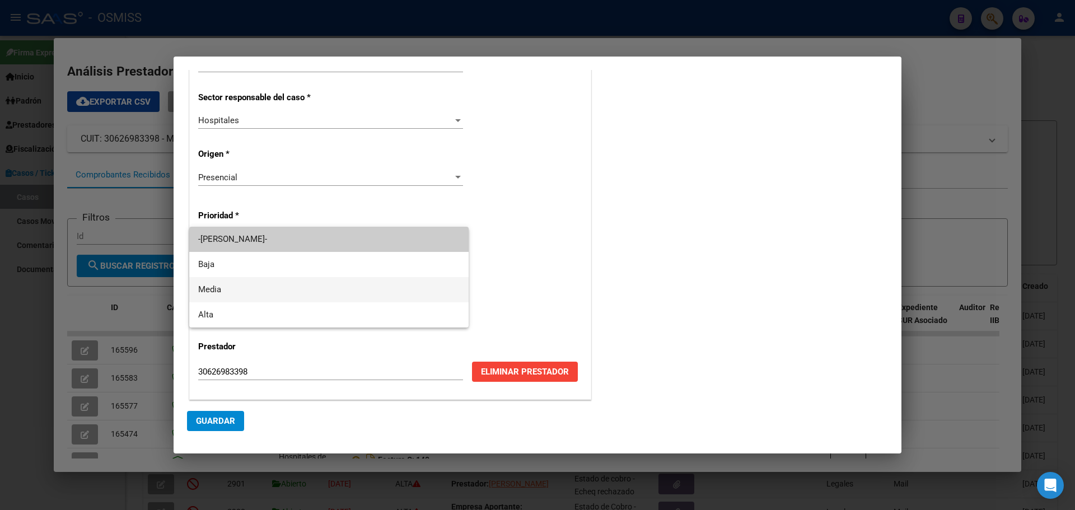
click at [442, 284] on span "Media" at bounding box center [329, 289] width 262 height 25
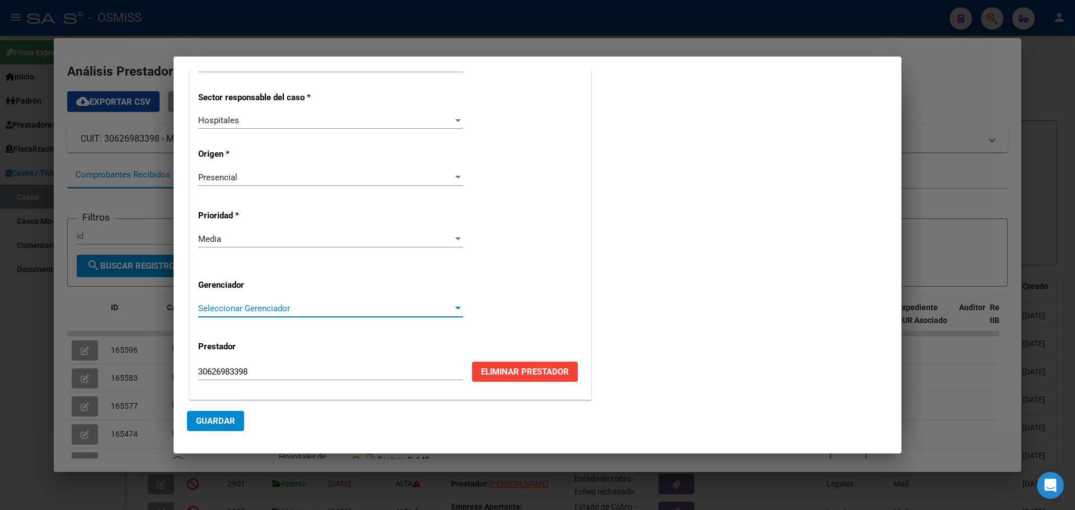
click at [455, 307] on div at bounding box center [458, 308] width 6 height 3
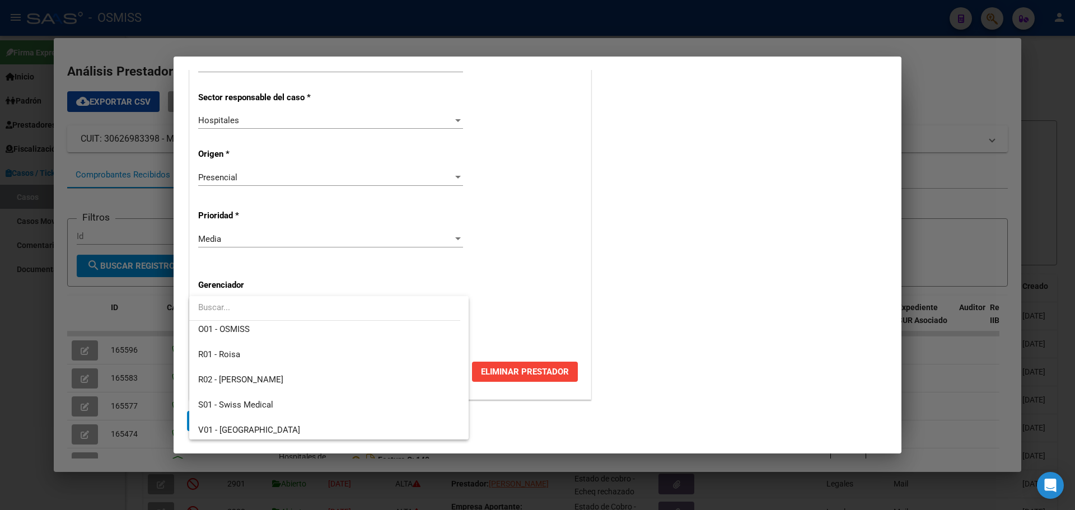
scroll to position [336, 0]
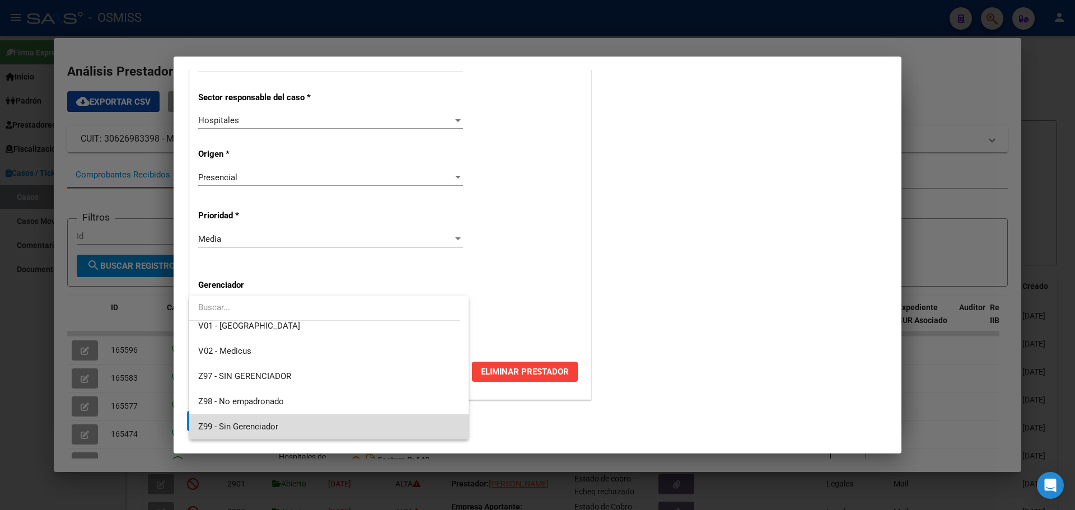
click at [437, 428] on span "Z99 - Sin Gerenciador" at bounding box center [329, 427] width 262 height 25
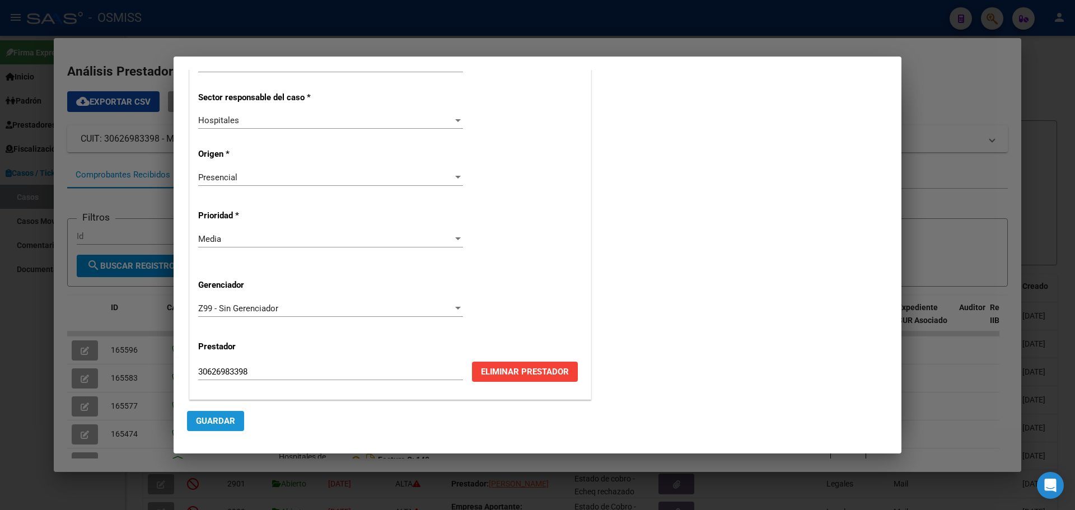
click at [198, 415] on button "Guardar" at bounding box center [215, 421] width 57 height 20
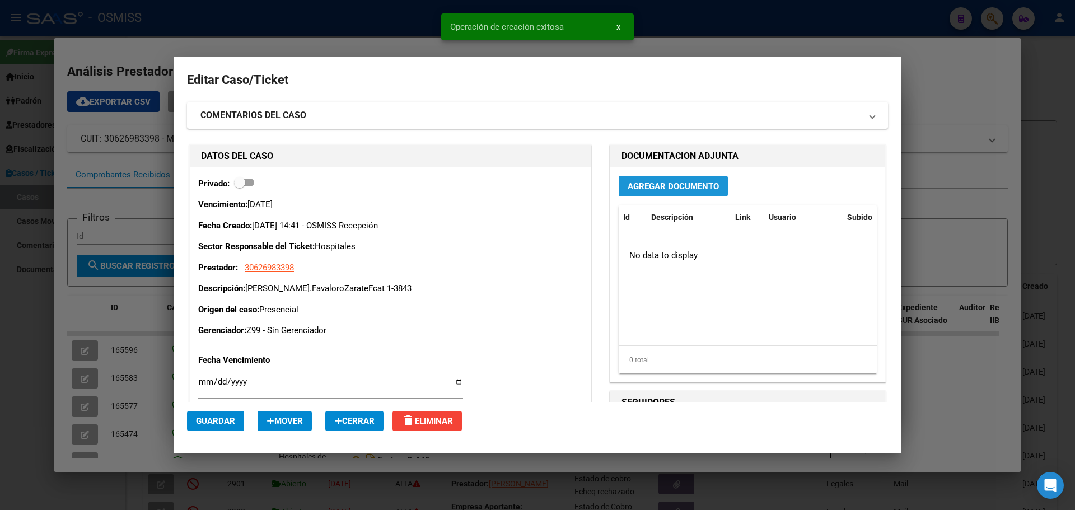
click at [670, 182] on span "Agregar Documento" at bounding box center [673, 186] width 91 height 10
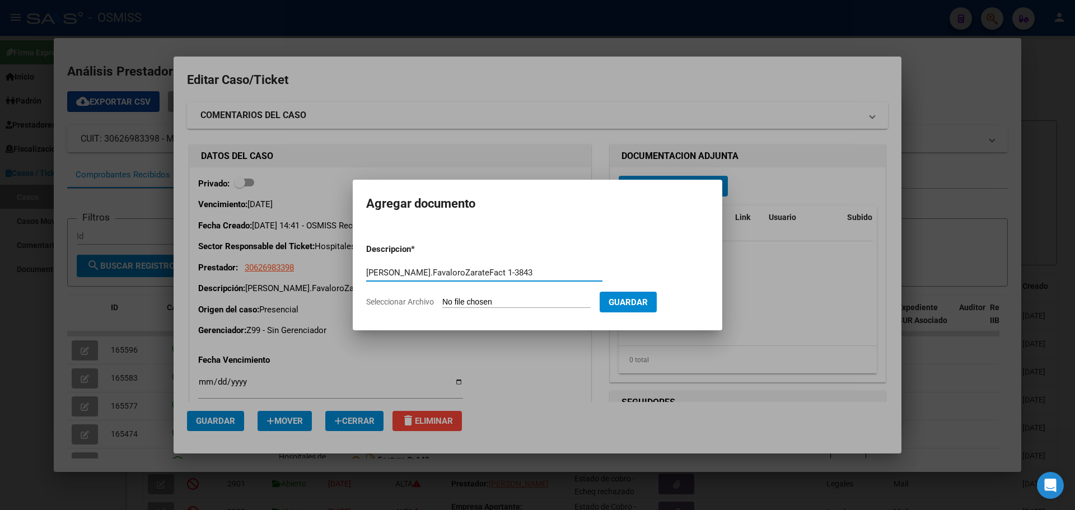
type input "[PERSON_NAME].FavaloroZarateFact 1-3843"
click at [418, 301] on span "Seleccionar Archivo" at bounding box center [400, 301] width 68 height 9
click at [443, 301] on input "Seleccionar Archivo" at bounding box center [517, 302] width 148 height 11
type input "C:\fakepath\Fact 3843.pdf"
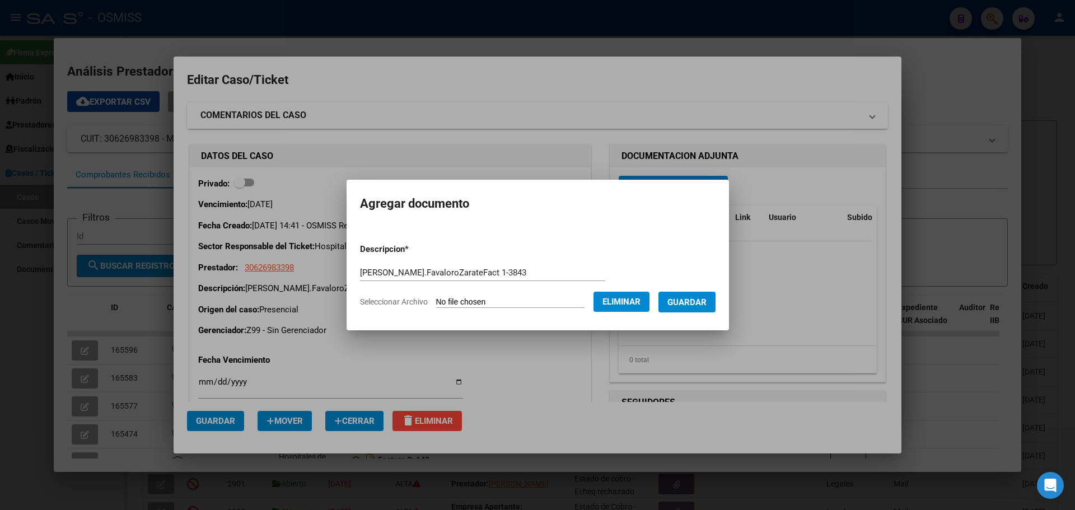
click at [702, 301] on span "Guardar" at bounding box center [687, 302] width 39 height 10
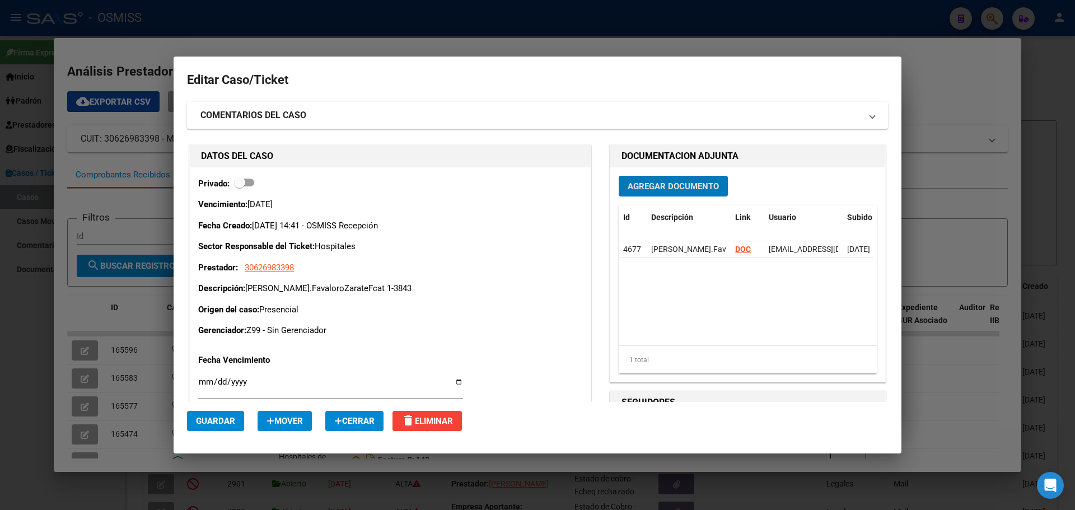
click at [295, 35] on div at bounding box center [537, 255] width 1075 height 510
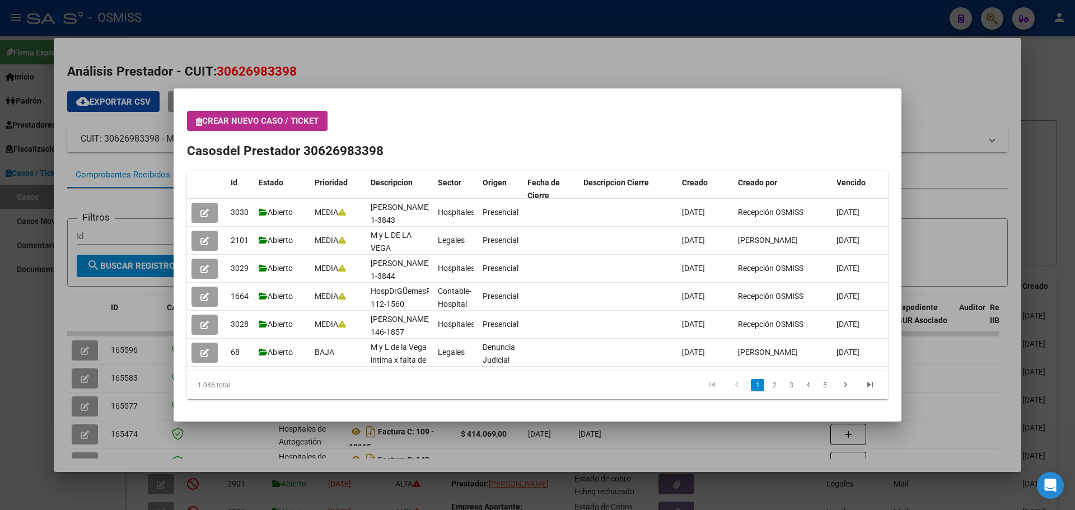
click at [198, 118] on icon "button" at bounding box center [199, 122] width 6 height 8
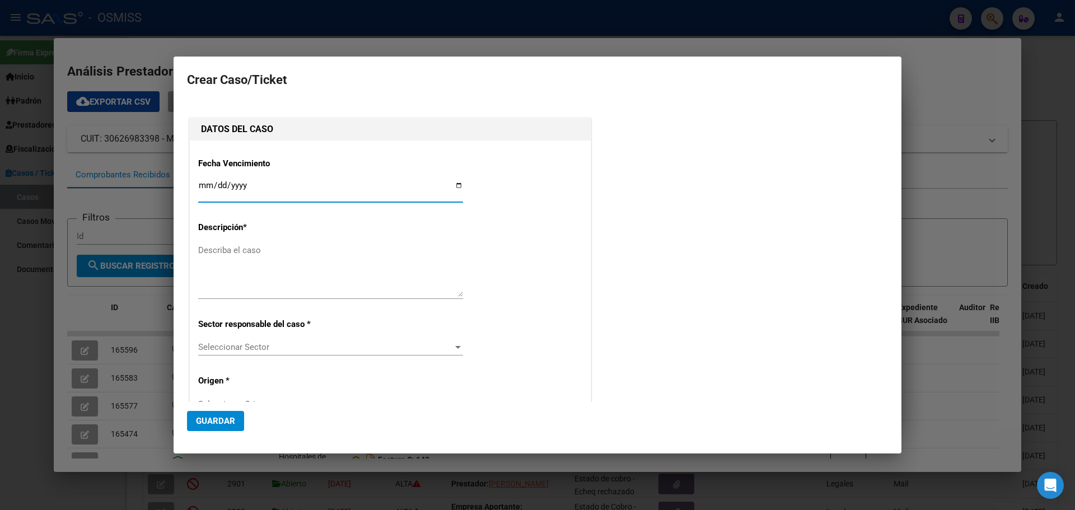
click at [455, 183] on input "Ingresar fecha" at bounding box center [330, 190] width 265 height 18
type input "[DATE]"
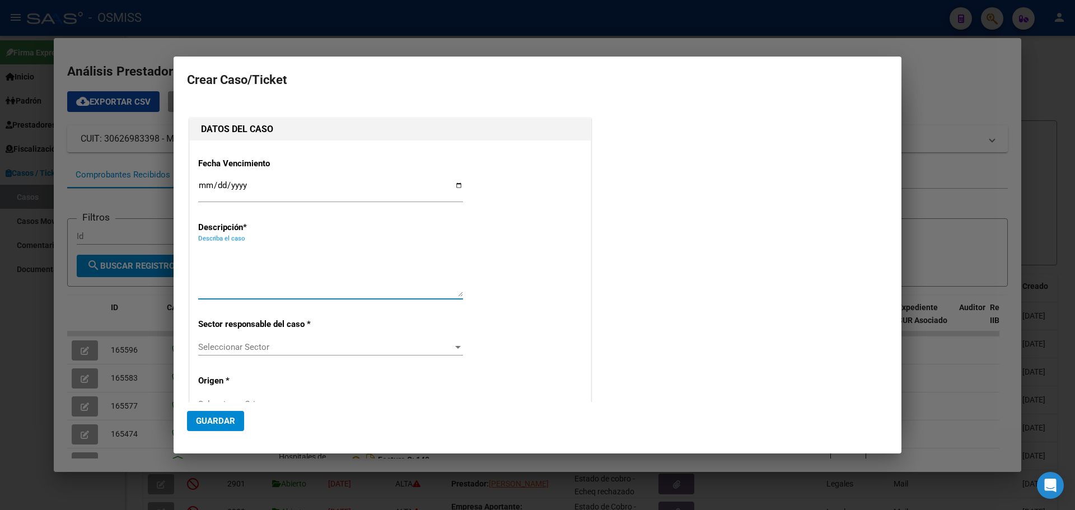
click at [292, 250] on textarea "Describa el caso" at bounding box center [330, 270] width 265 height 53
type textarea "HospDrFavaloroZarateFact 1-3842"
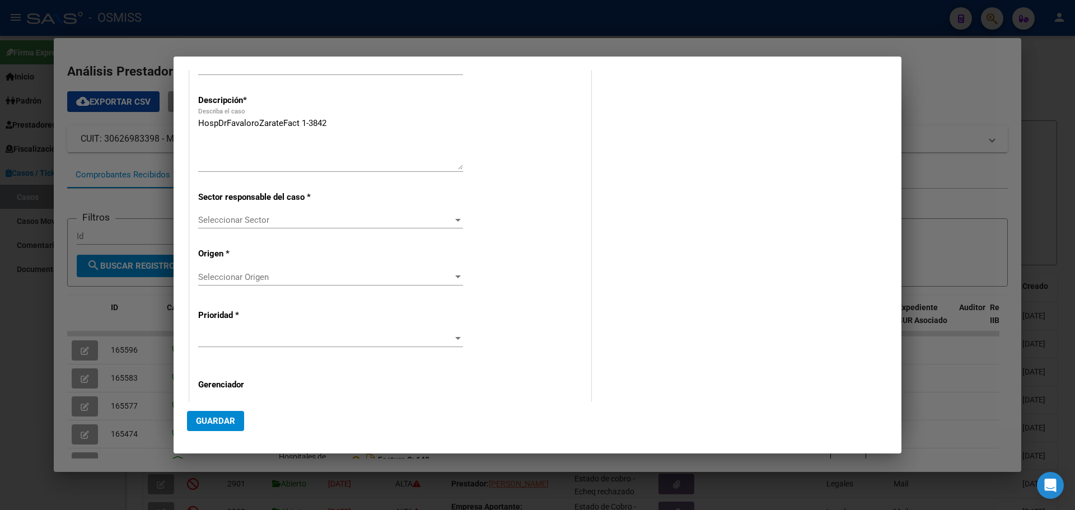
scroll to position [134, 0]
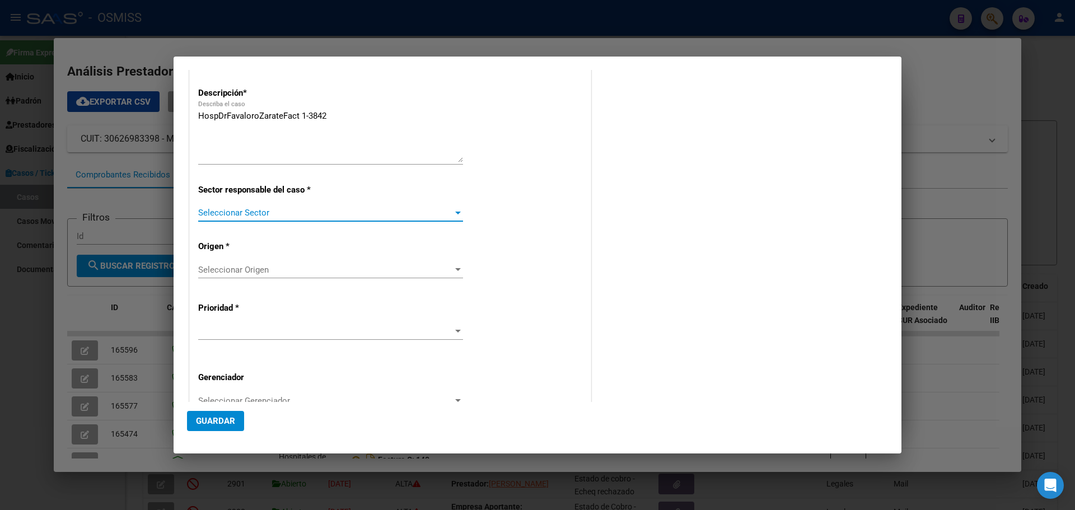
click at [455, 209] on div at bounding box center [458, 212] width 10 height 9
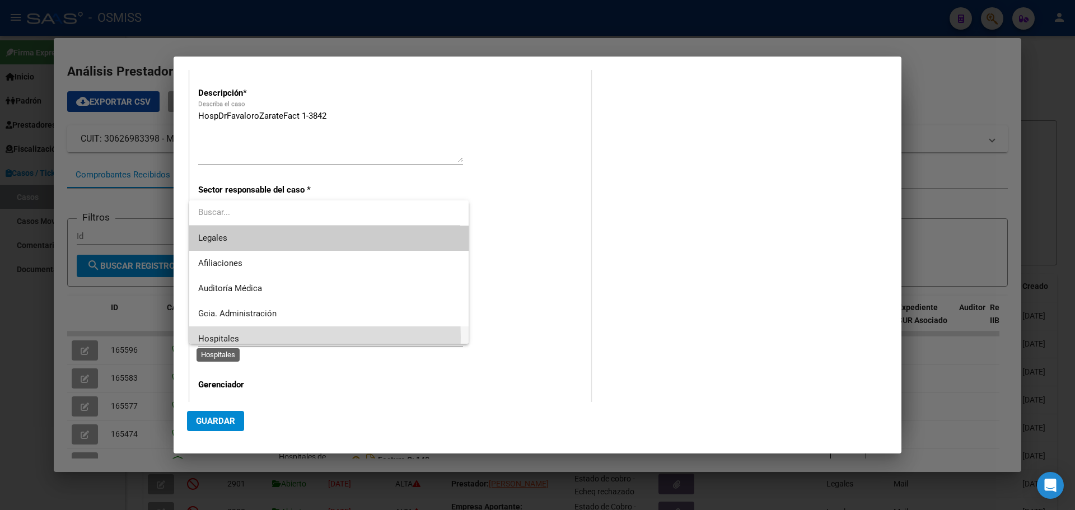
click at [221, 338] on span "Hospitales" at bounding box center [218, 339] width 41 height 10
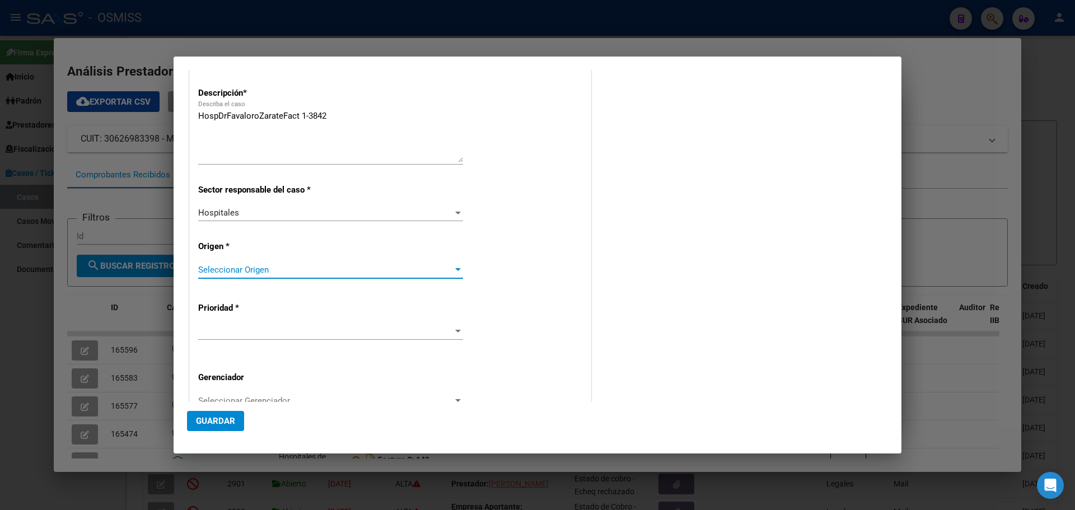
click at [455, 268] on div at bounding box center [458, 270] width 10 height 9
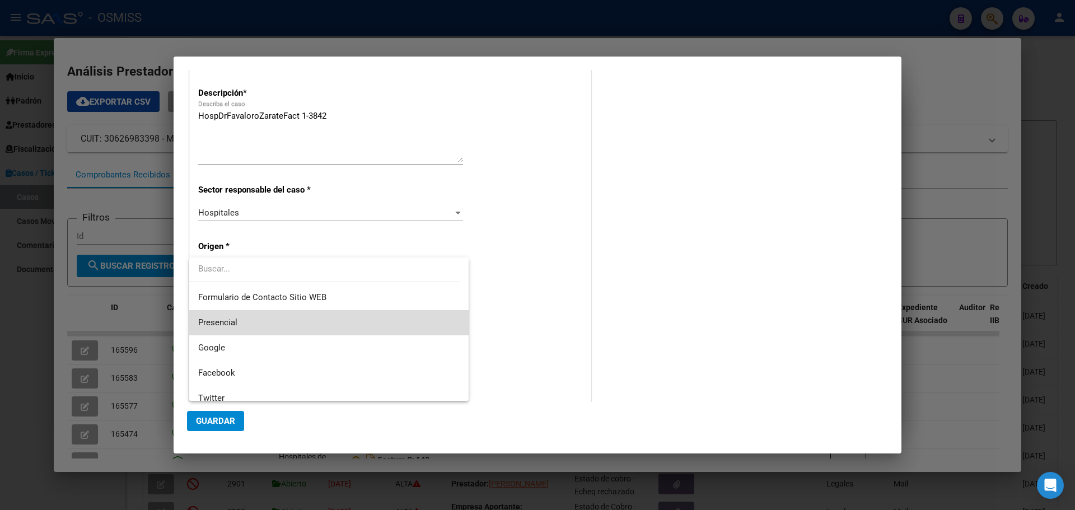
click at [371, 320] on span "Presencial" at bounding box center [329, 322] width 262 height 25
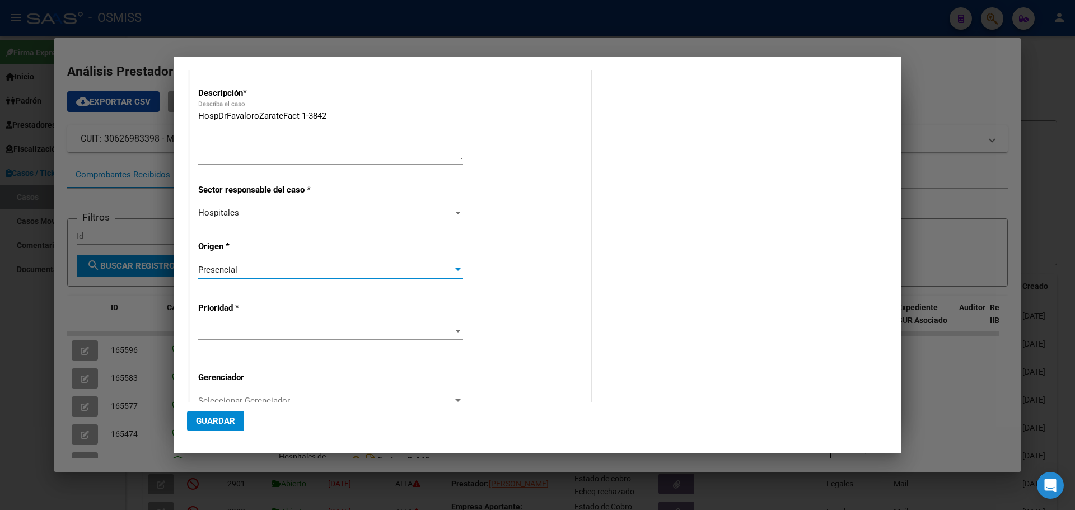
click at [455, 330] on div at bounding box center [458, 331] width 6 height 3
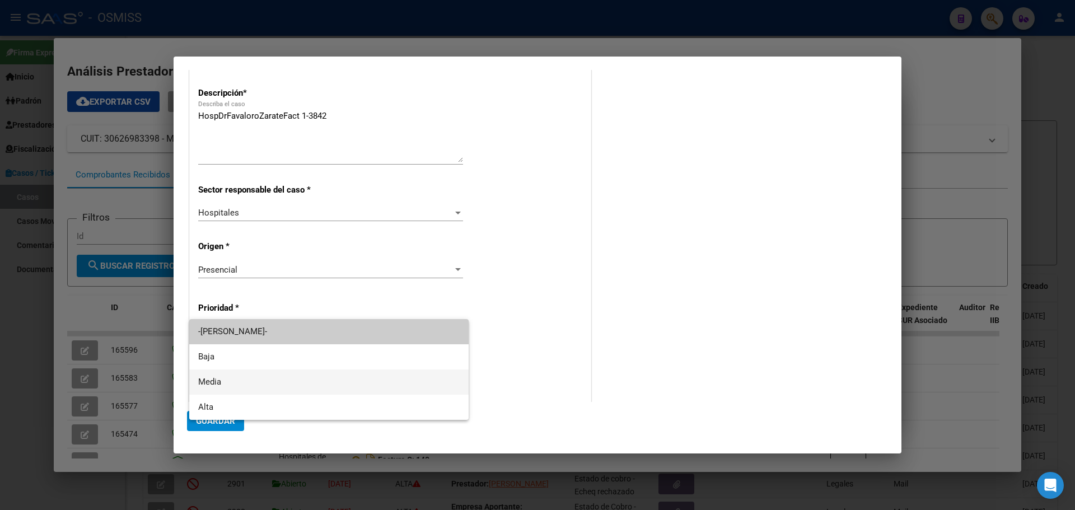
click at [459, 385] on span "Media" at bounding box center [329, 382] width 262 height 25
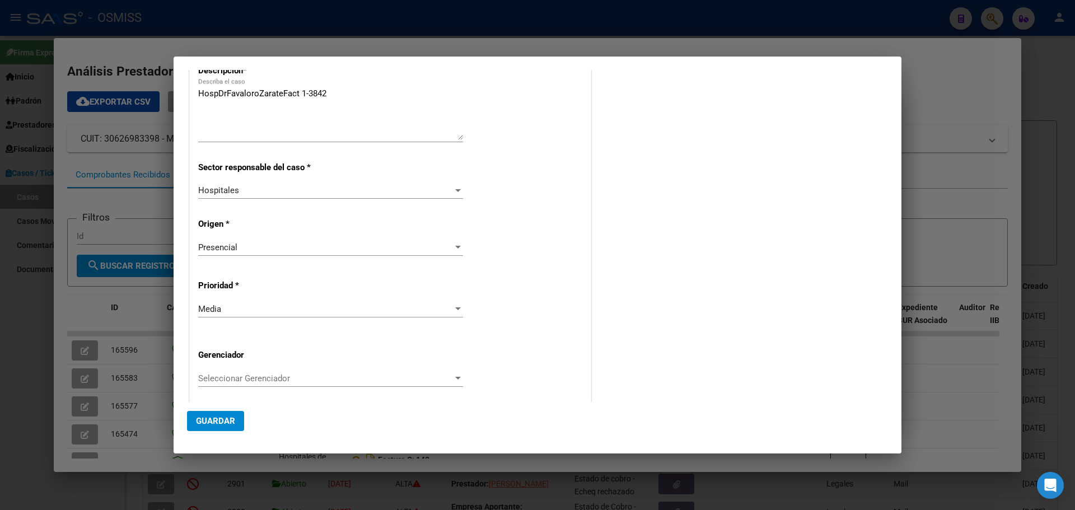
scroll to position [227, 0]
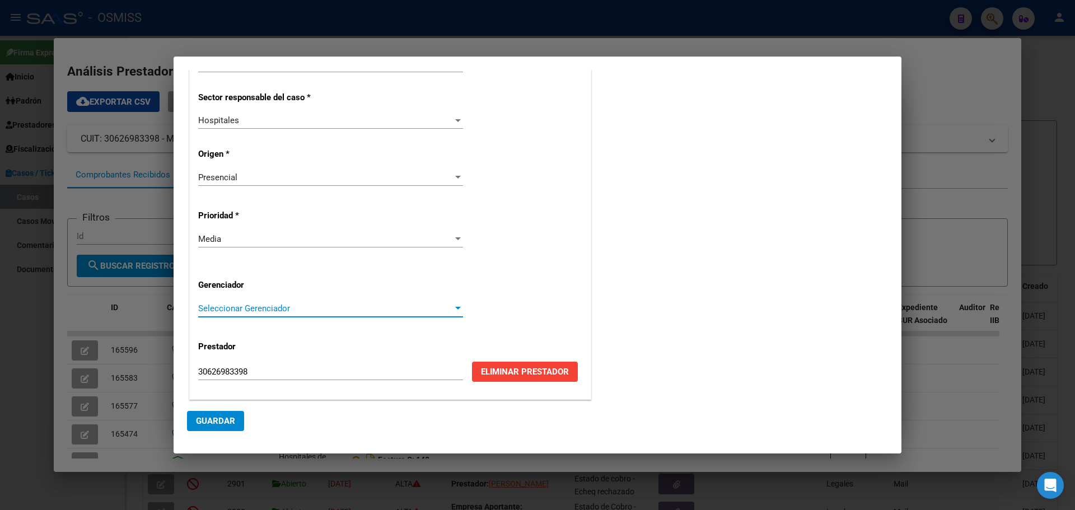
click at [458, 305] on div at bounding box center [458, 308] width 10 height 9
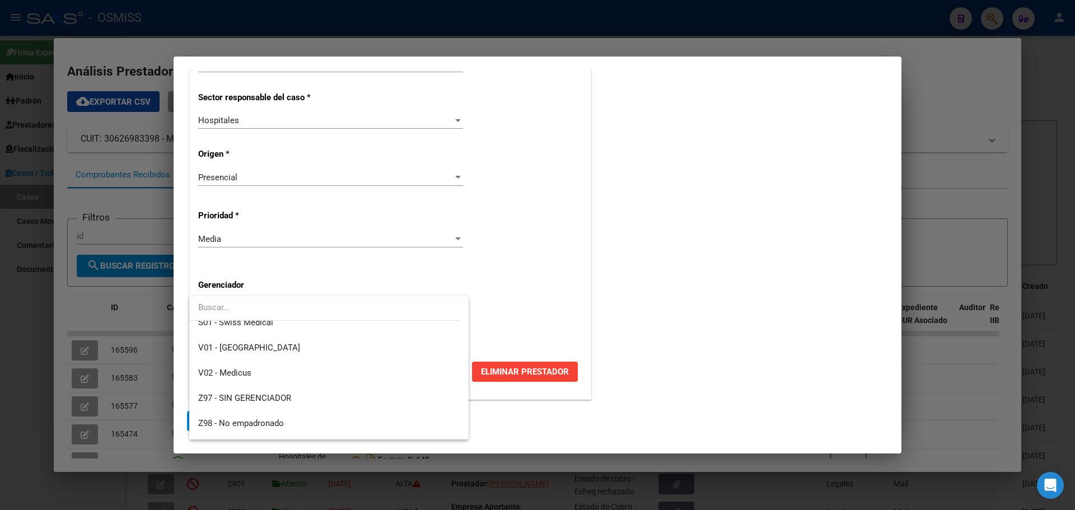
scroll to position [336, 0]
click at [284, 426] on span "Z99 - Sin Gerenciador" at bounding box center [329, 427] width 262 height 25
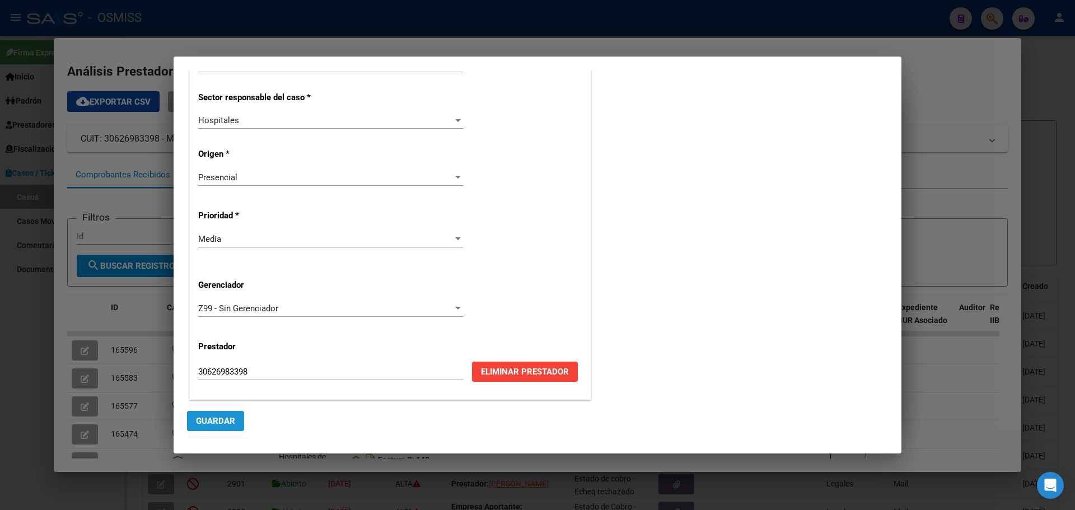
click at [216, 427] on button "Guardar" at bounding box center [215, 421] width 57 height 20
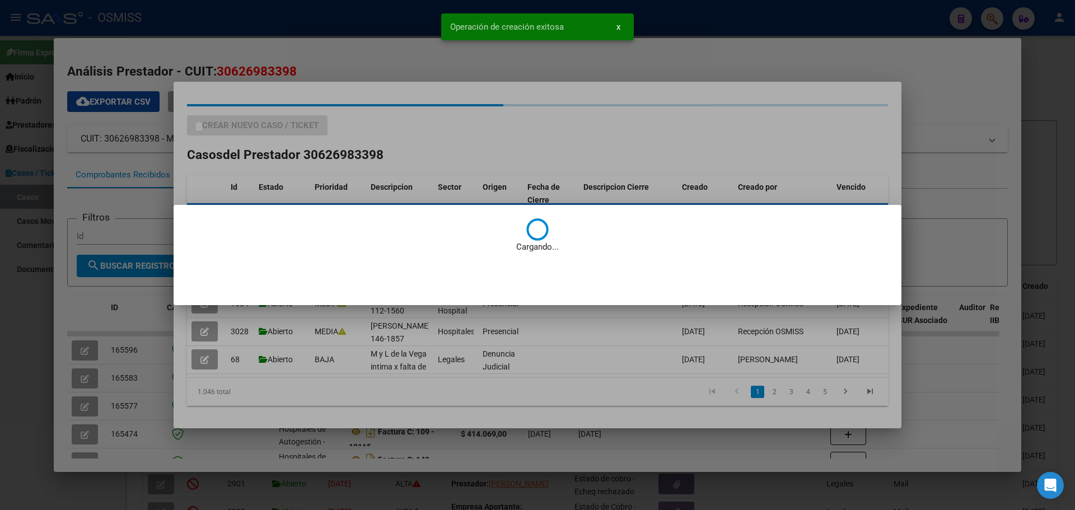
scroll to position [0, 0]
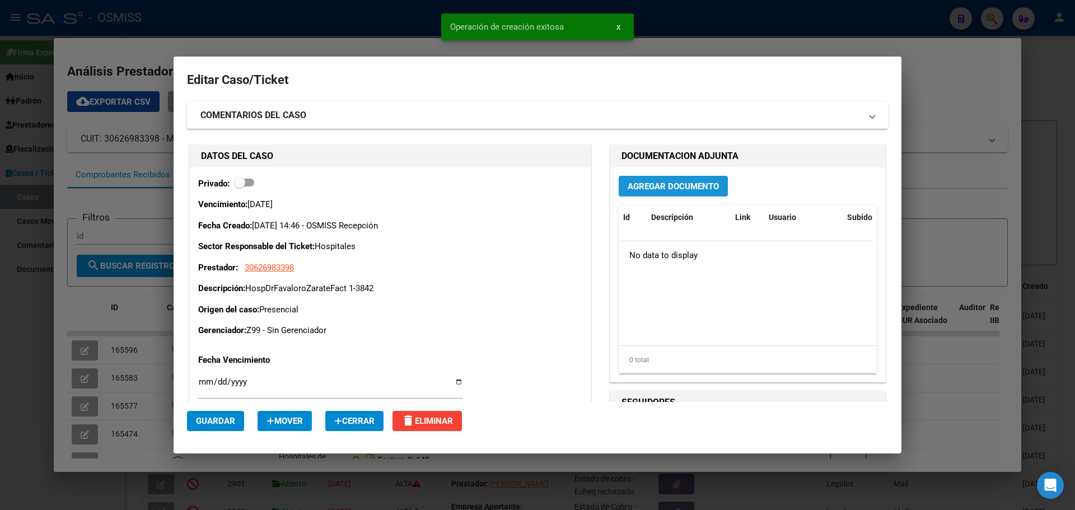
click at [646, 180] on button "Agregar Documento" at bounding box center [673, 186] width 109 height 21
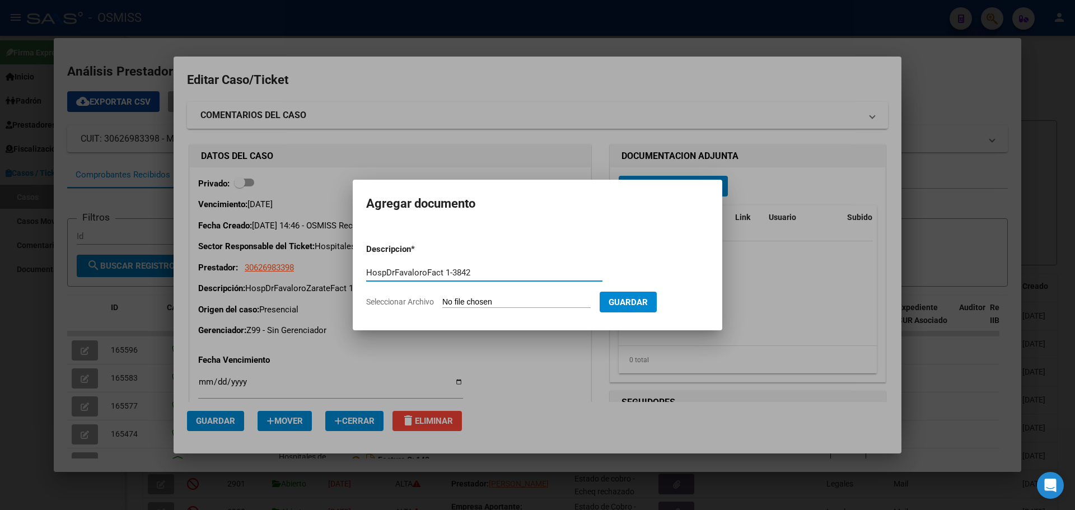
type input "HospDrFavaloroFact 1-3842"
click at [414, 301] on span "Seleccionar Archivo" at bounding box center [400, 301] width 68 height 9
click at [443, 301] on input "Seleccionar Archivo" at bounding box center [517, 302] width 148 height 11
type input "C:\fakepath\Fact 3842.pdf"
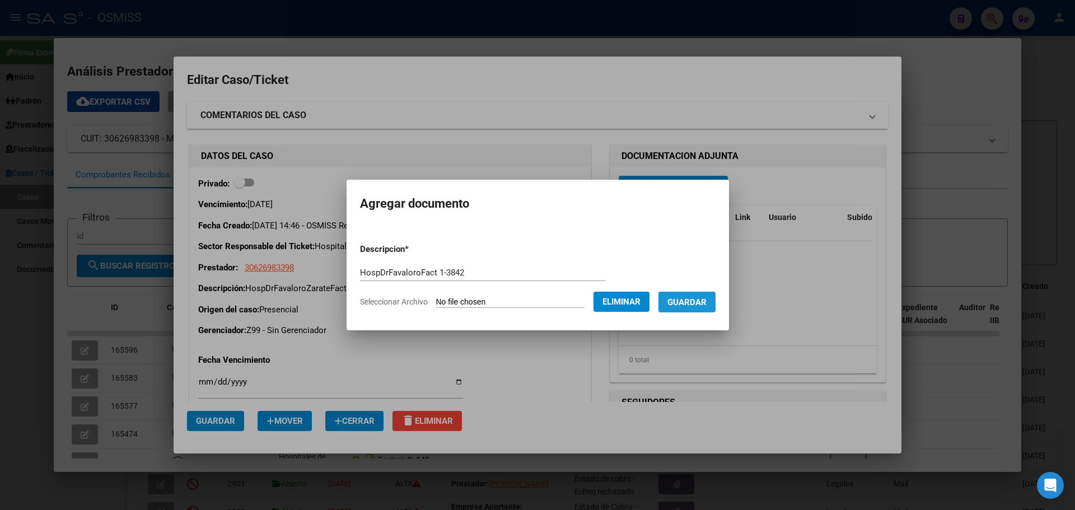
click at [705, 300] on span "Guardar" at bounding box center [687, 302] width 39 height 10
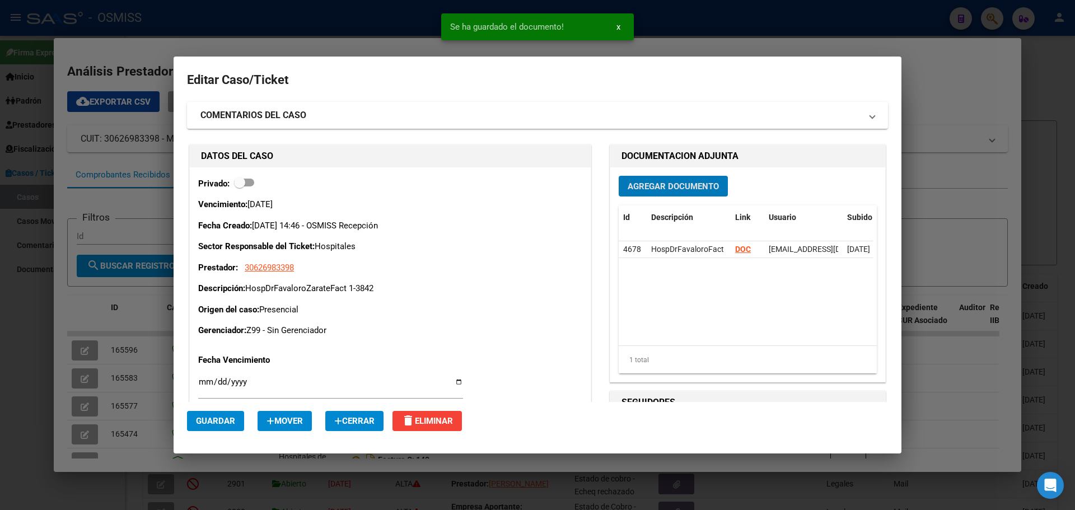
click at [280, 29] on div at bounding box center [537, 255] width 1075 height 510
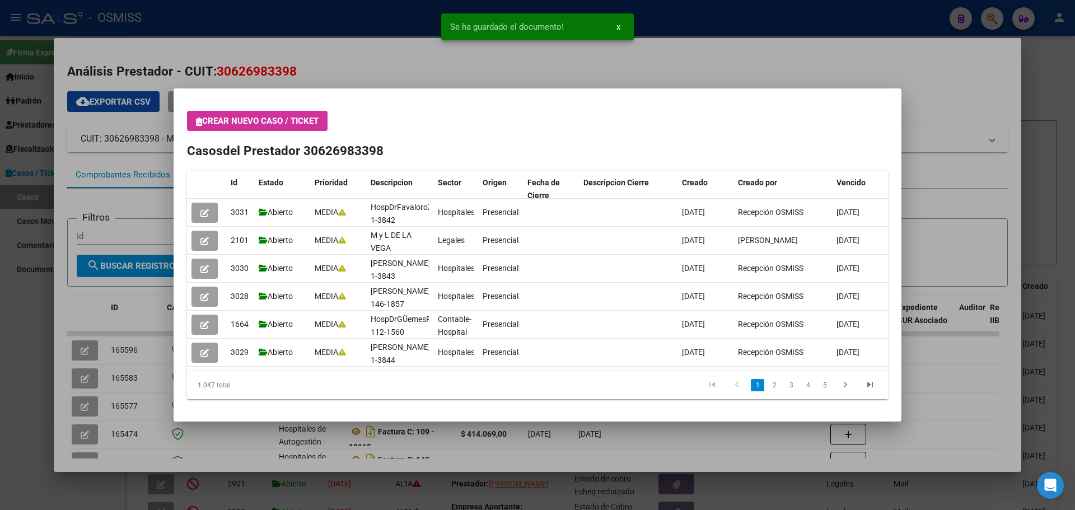
click at [199, 121] on icon "button" at bounding box center [199, 122] width 6 height 8
